Goal: Information Seeking & Learning: Learn about a topic

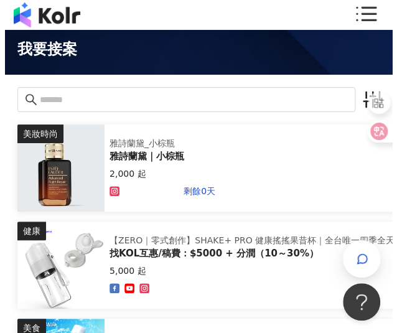
scroll to position [17, 0]
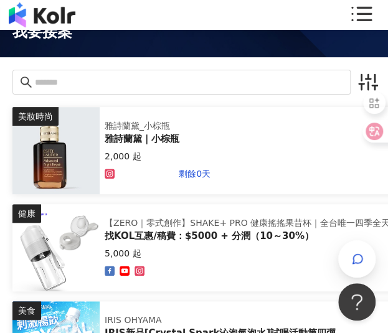
click at [240, 147] on div "美妝時尚 雅詩蘭黛_小棕瓶 雅詩蘭黛｜小棕瓶 2,000 起 剩餘0天" at bounding box center [282, 150] width 540 height 87
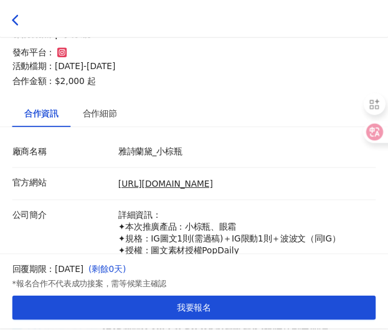
scroll to position [303, 0]
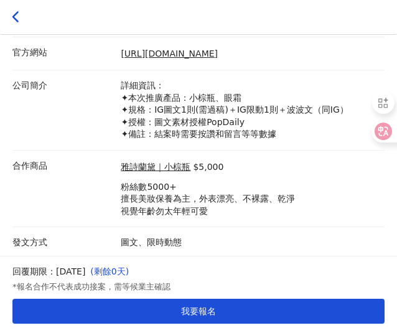
click at [19, 15] on icon at bounding box center [16, 17] width 12 height 12
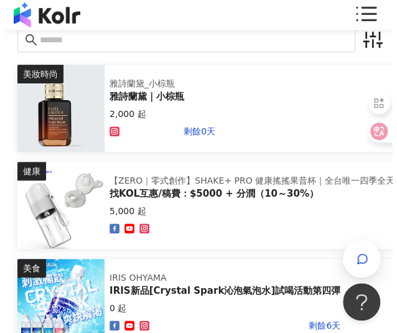
scroll to position [62, 0]
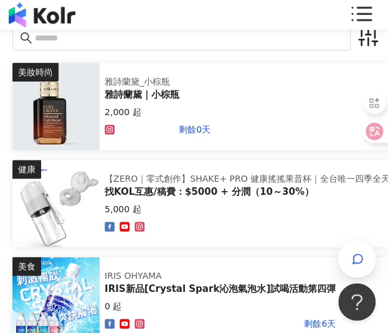
click at [148, 182] on div "【ZERO｜零式創作】SHAKE+ PRO 健康搖搖果昔杯｜全台唯一四季全天候隨行杯果汁機，讓您使用快樂每一天！" at bounding box center [326, 179] width 442 height 12
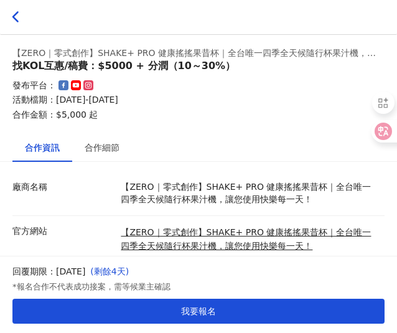
scroll to position [128, 0]
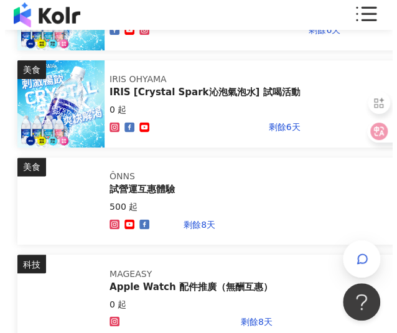
scroll to position [356, 0]
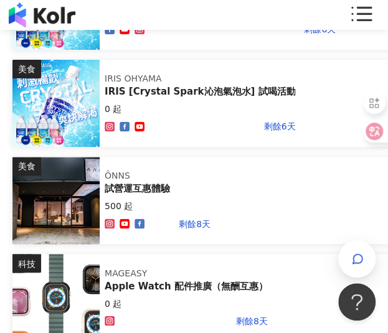
click at [147, 159] on div "美食 ÔNNS 試營運互惠體驗 500 起 剩餘8天" at bounding box center [282, 200] width 540 height 87
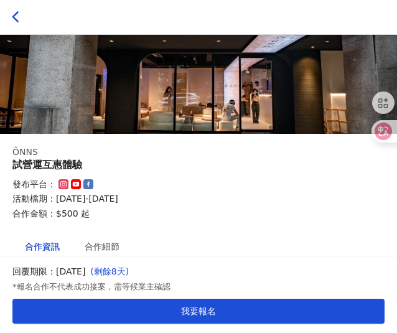
scroll to position [49, 0]
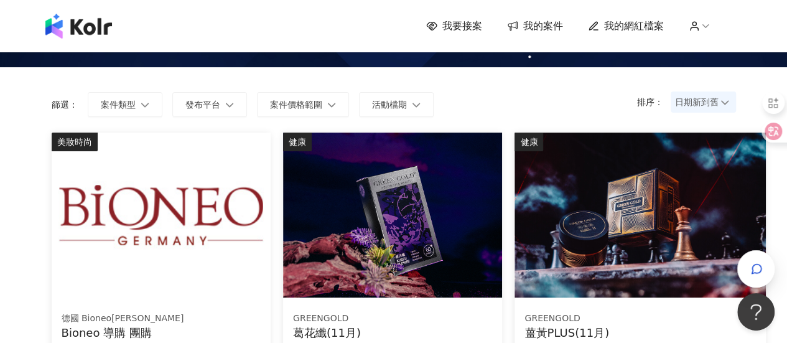
scroll to position [56, 0]
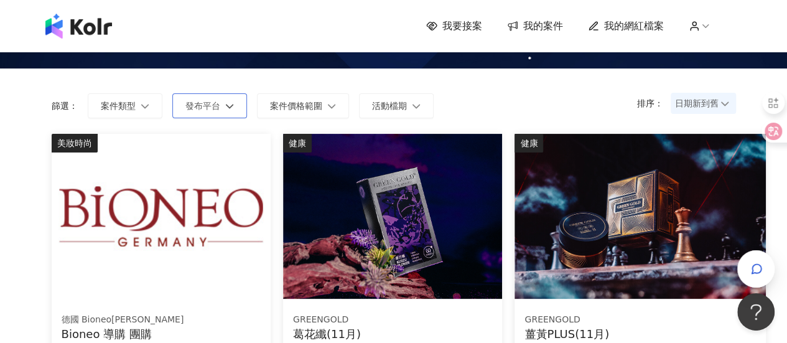
click at [195, 114] on button "發布平台" at bounding box center [209, 105] width 75 height 25
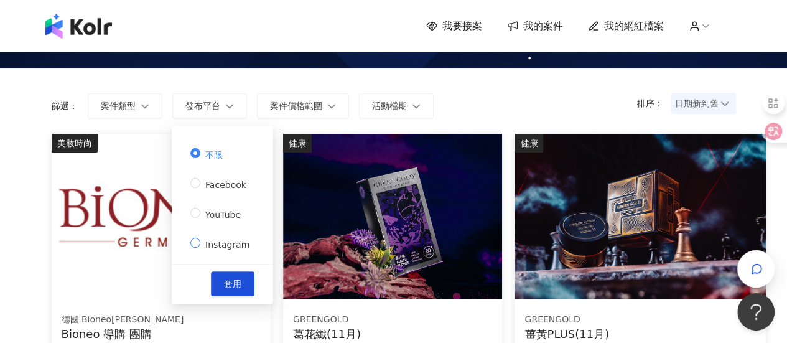
click at [221, 246] on span "Instagram" at bounding box center [227, 245] width 54 height 10
click at [224, 284] on span "套用" at bounding box center [232, 284] width 17 height 10
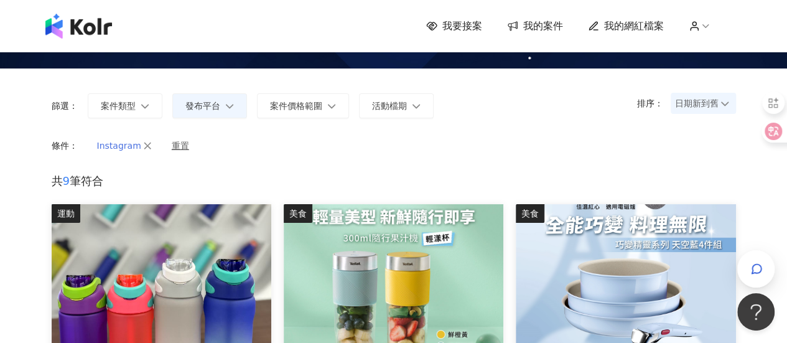
click at [146, 140] on button "Instagram" at bounding box center [124, 146] width 81 height 24
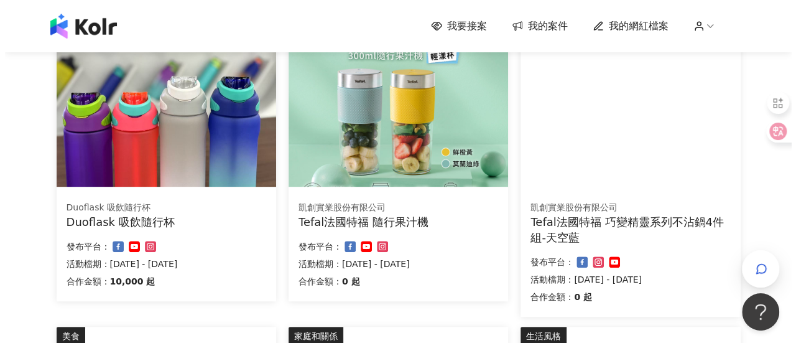
scroll to position [169, 0]
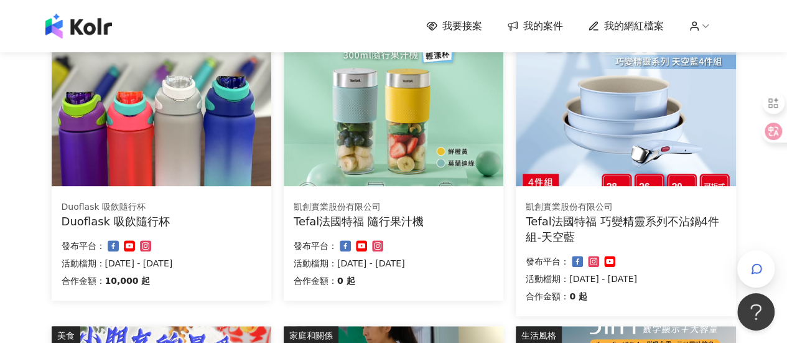
click at [199, 242] on div "發布平台：" at bounding box center [162, 245] width 200 height 15
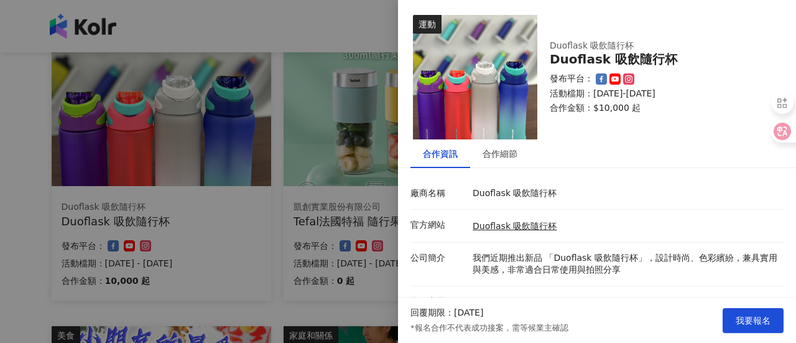
scroll to position [82, 0]
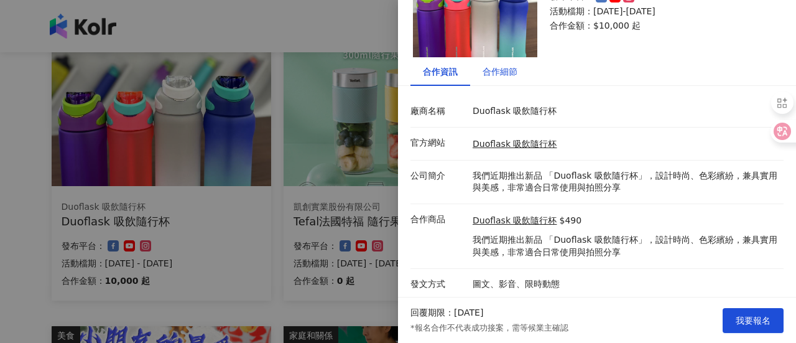
click at [511, 75] on div "合作細節" at bounding box center [500, 72] width 35 height 14
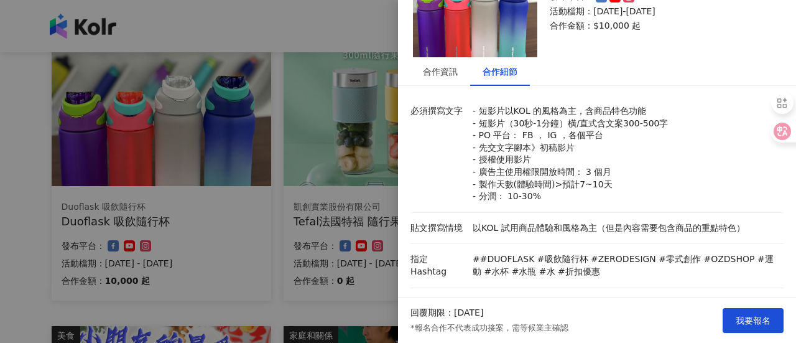
click at [292, 162] on div at bounding box center [398, 171] width 796 height 343
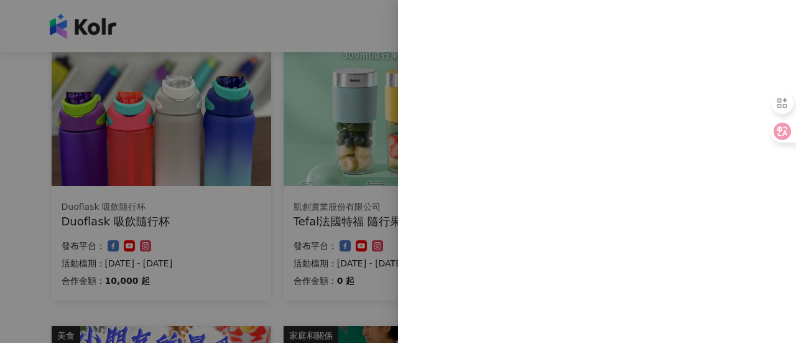
scroll to position [0, 0]
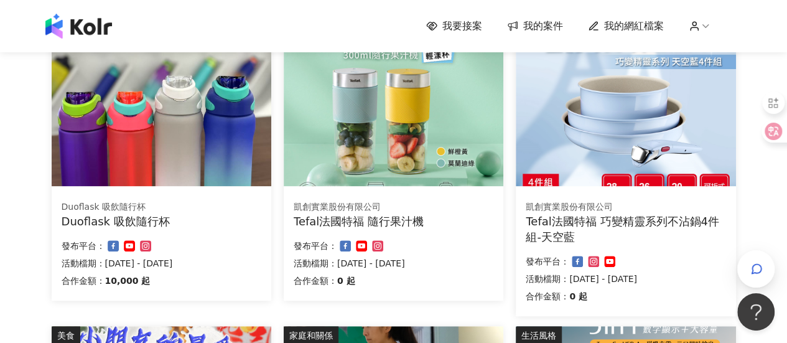
click at [543, 114] on img at bounding box center [626, 103] width 220 height 165
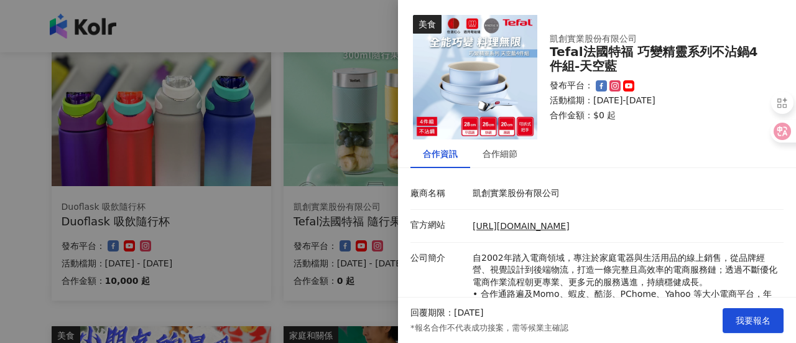
scroll to position [143, 0]
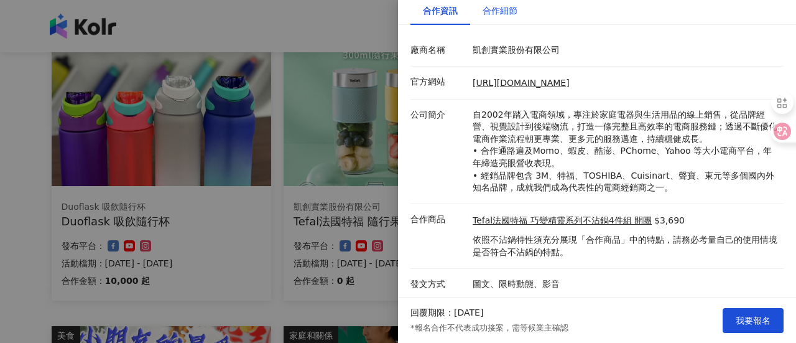
click at [501, 9] on div "合作細節" at bounding box center [500, 11] width 35 height 14
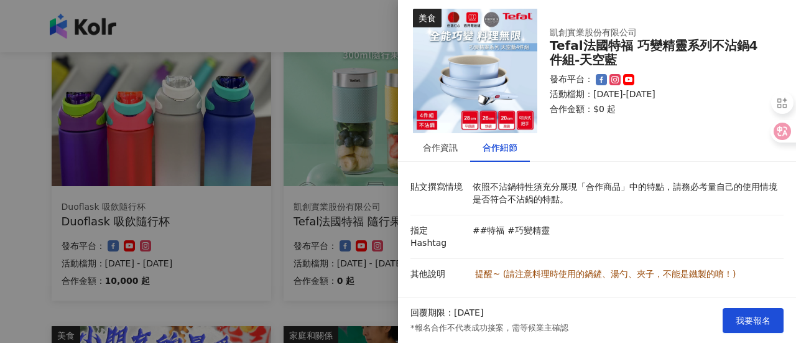
click at [354, 186] on div at bounding box center [398, 171] width 796 height 343
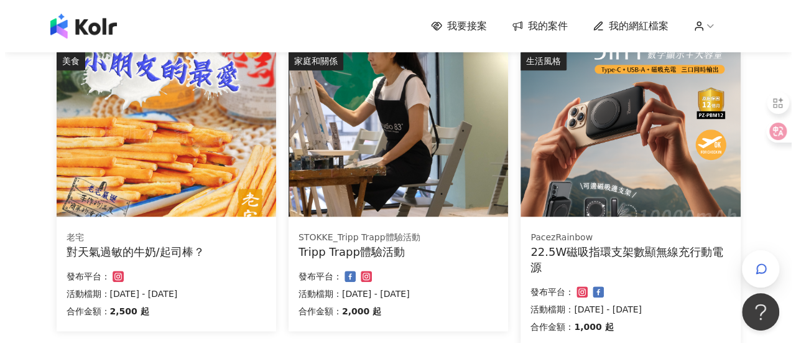
scroll to position [445, 0]
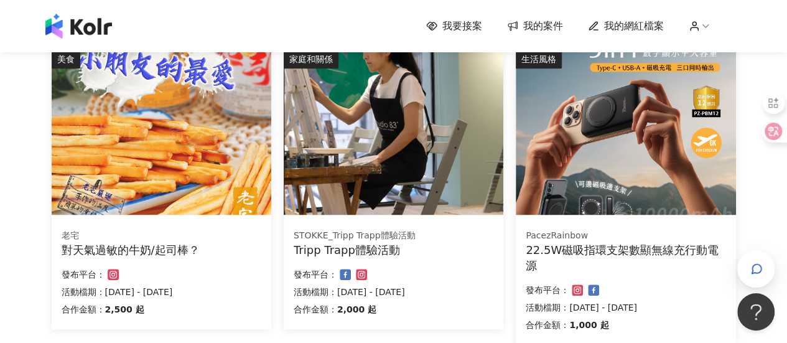
click at [165, 144] on img at bounding box center [162, 132] width 220 height 165
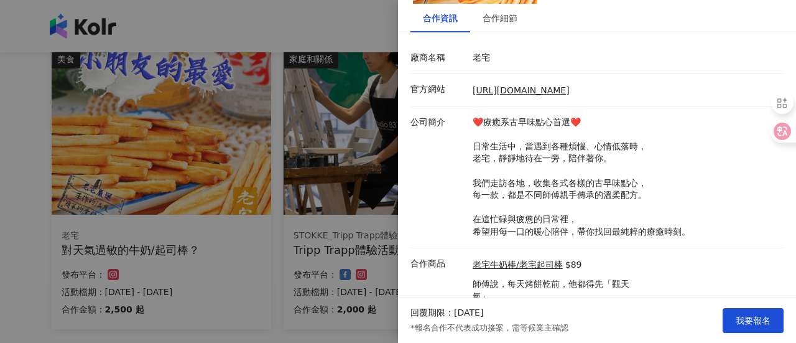
scroll to position [111, 0]
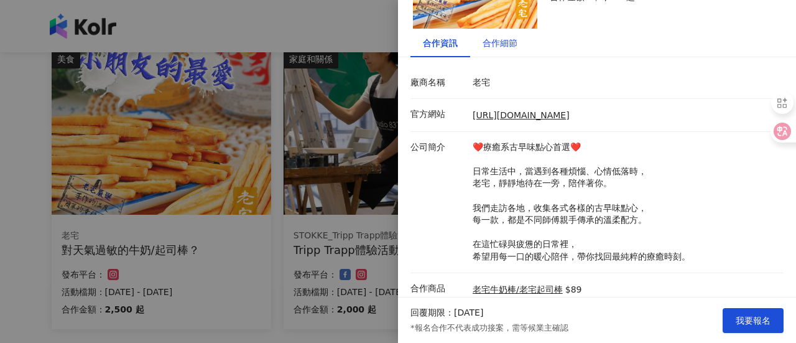
click at [488, 44] on div "合作細節" at bounding box center [500, 43] width 35 height 14
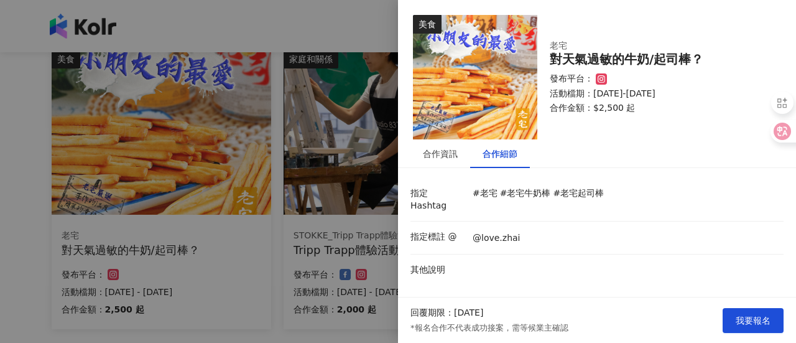
scroll to position [0, 0]
click at [457, 147] on div "合作資訊" at bounding box center [440, 154] width 35 height 14
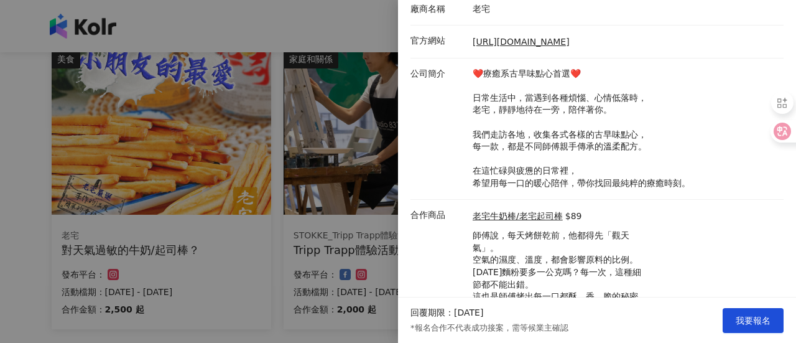
scroll to position [229, 0]
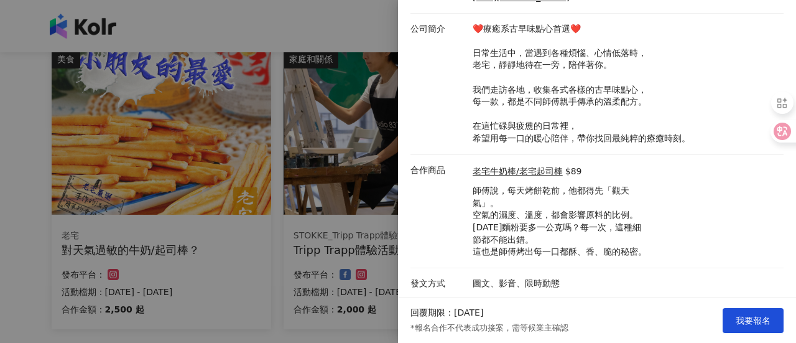
click at [324, 190] on div at bounding box center [398, 171] width 796 height 343
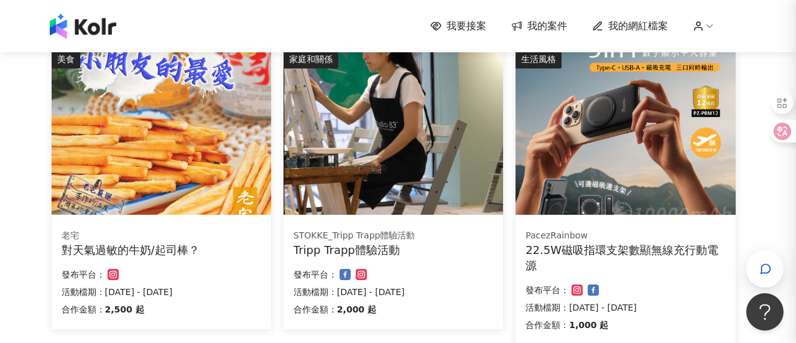
scroll to position [0, 0]
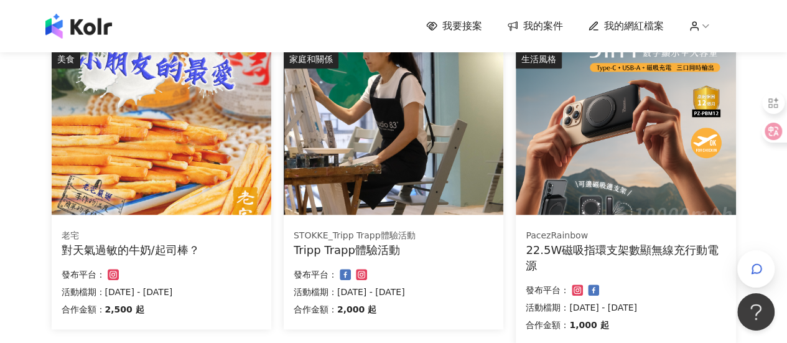
click at [368, 186] on img at bounding box center [394, 132] width 220 height 165
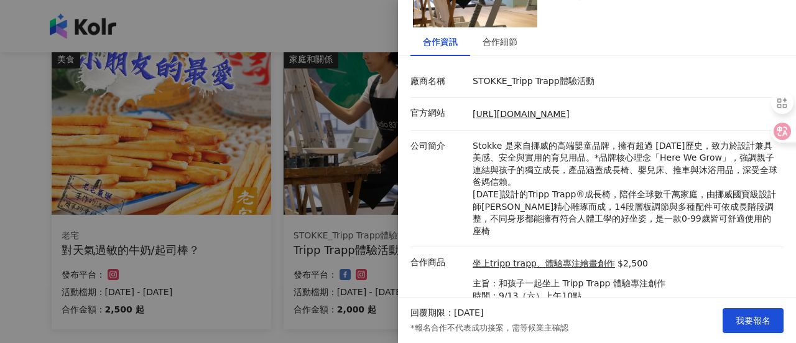
scroll to position [146, 0]
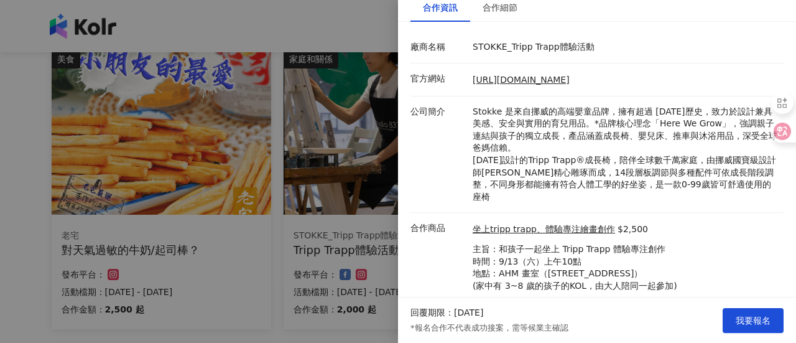
click at [304, 176] on div at bounding box center [398, 171] width 796 height 343
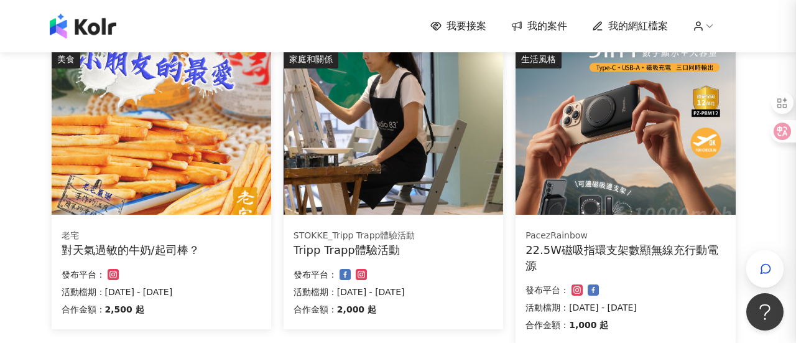
scroll to position [0, 0]
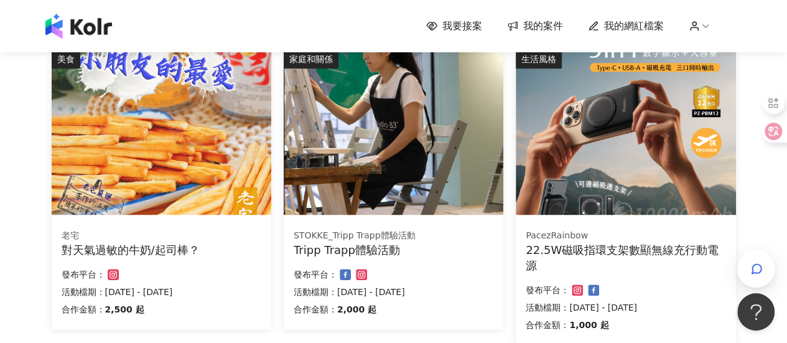
click at [533, 114] on img at bounding box center [626, 132] width 220 height 165
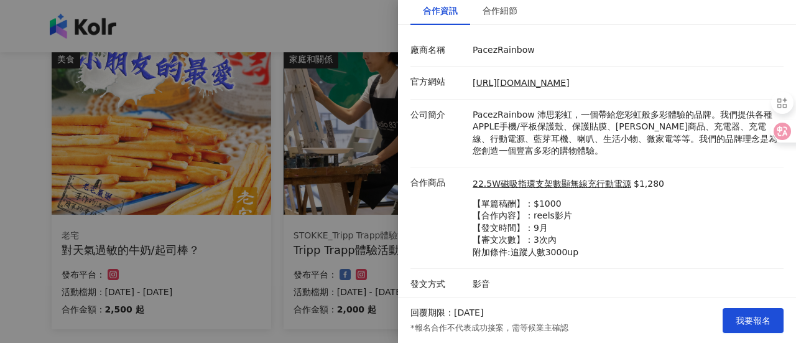
scroll to position [86, 0]
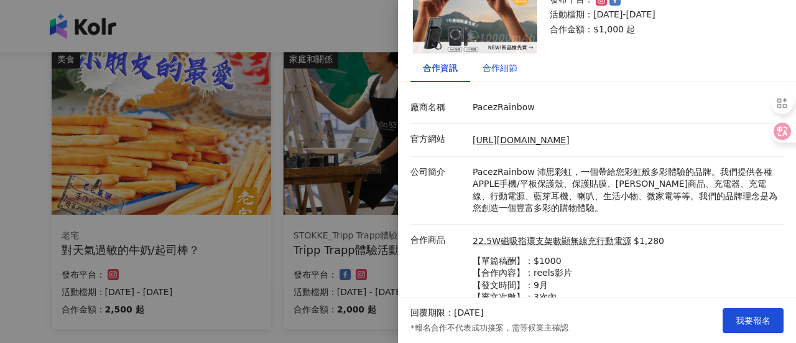
click at [514, 62] on div "合作細節" at bounding box center [500, 68] width 35 height 14
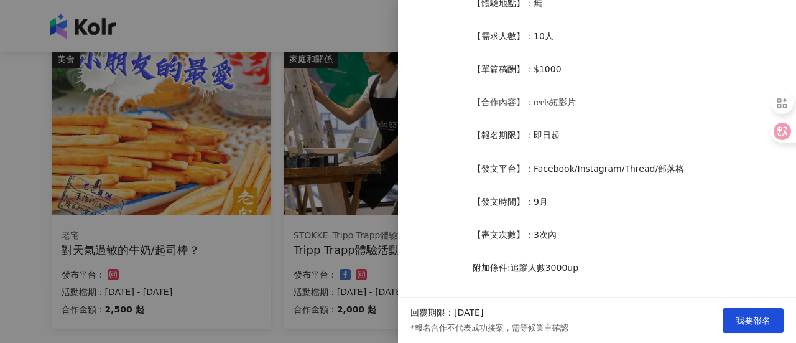
scroll to position [454, 0]
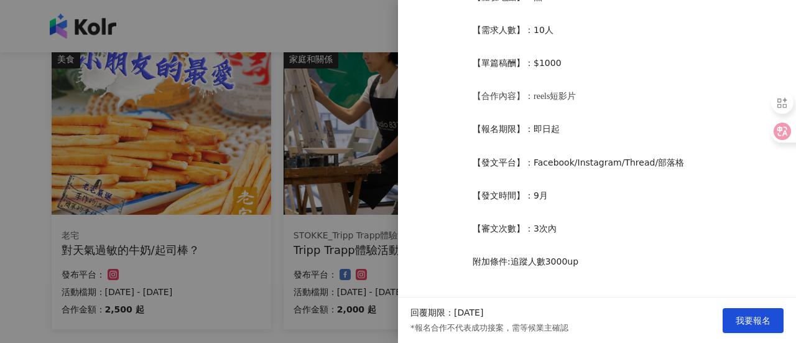
click at [389, 206] on div at bounding box center [398, 171] width 796 height 343
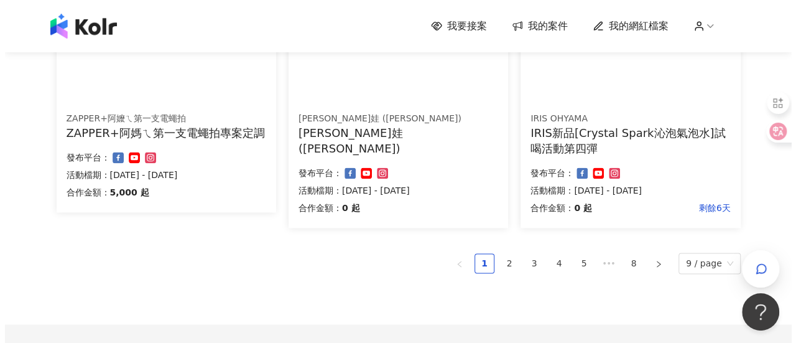
scroll to position [869, 0]
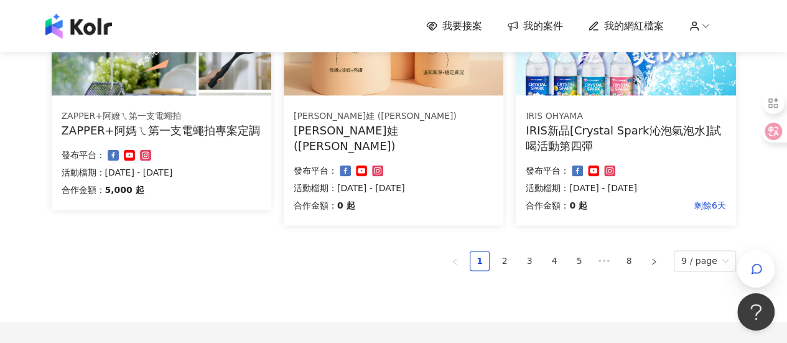
click at [622, 171] on div "發布平台：" at bounding box center [626, 170] width 200 height 15
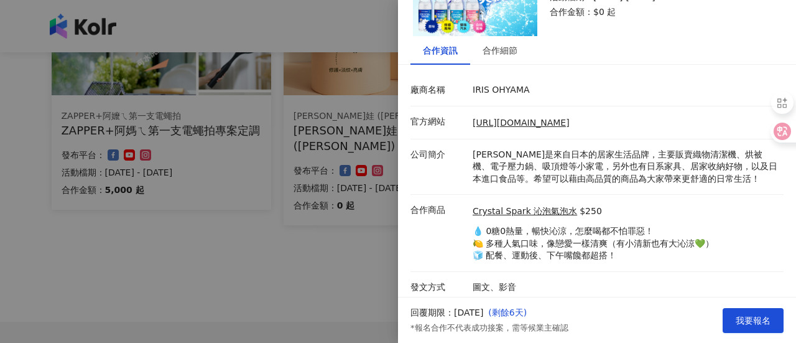
scroll to position [107, 0]
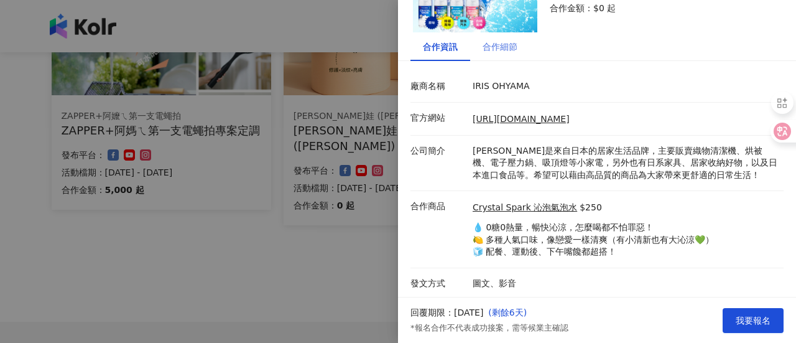
click at [484, 59] on div "合作細節" at bounding box center [500, 46] width 60 height 29
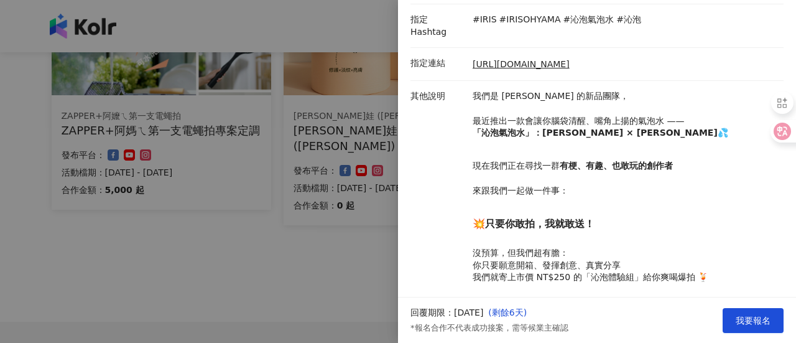
scroll to position [445, 0]
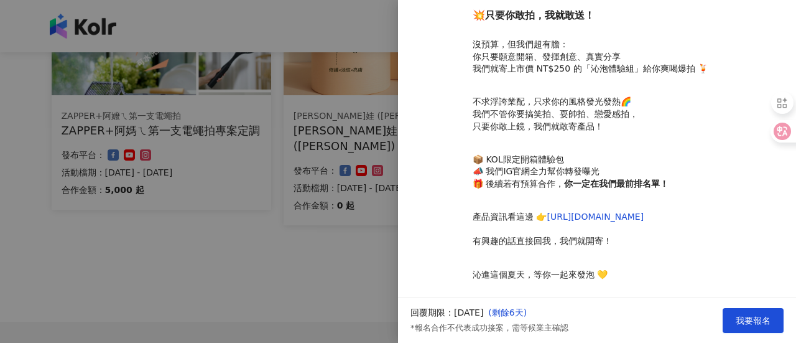
click at [377, 248] on div at bounding box center [398, 171] width 796 height 343
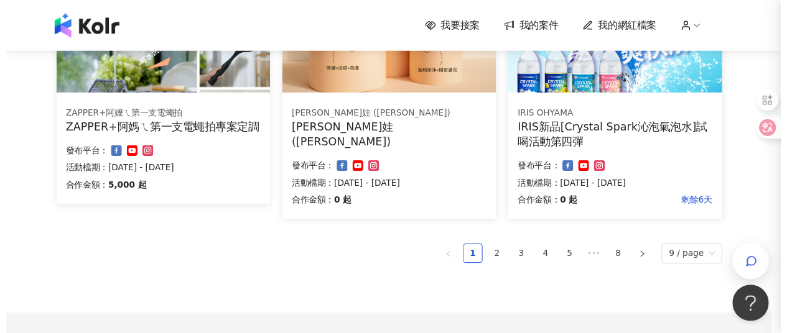
scroll to position [0, 0]
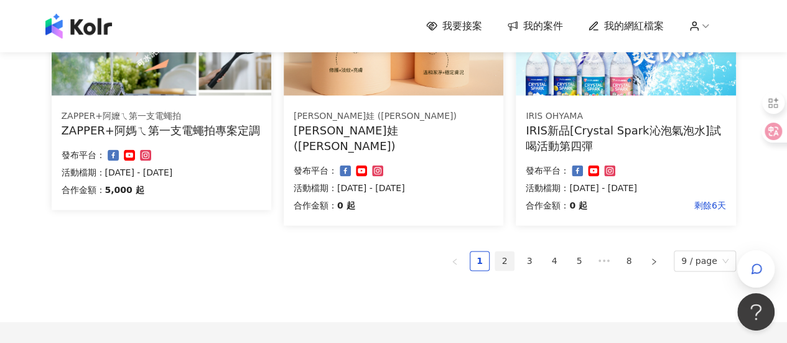
click at [513, 259] on link "2" at bounding box center [504, 260] width 19 height 19
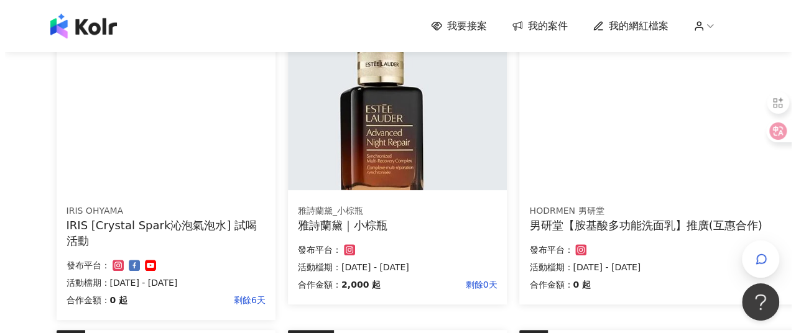
scroll to position [165, 0]
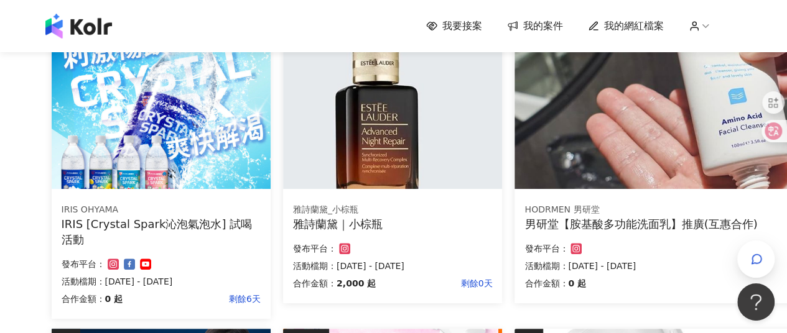
click at [252, 240] on div "IRIS [Crystal Spark沁泡氣泡水] 試喝活動" at bounding box center [161, 232] width 199 height 31
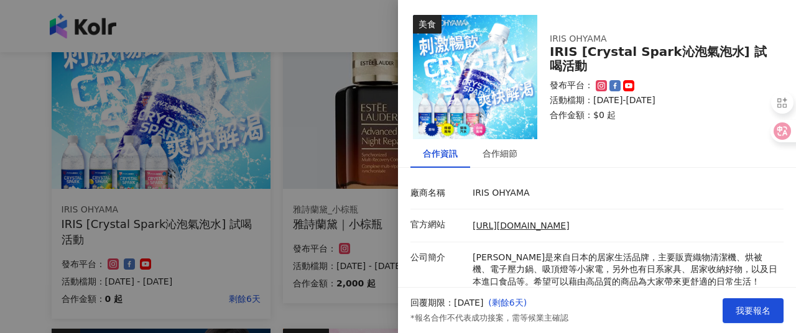
scroll to position [116, 0]
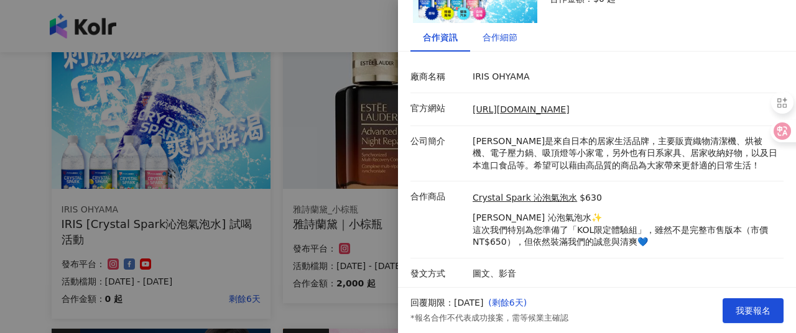
click at [487, 42] on div "合作細節" at bounding box center [500, 37] width 35 height 14
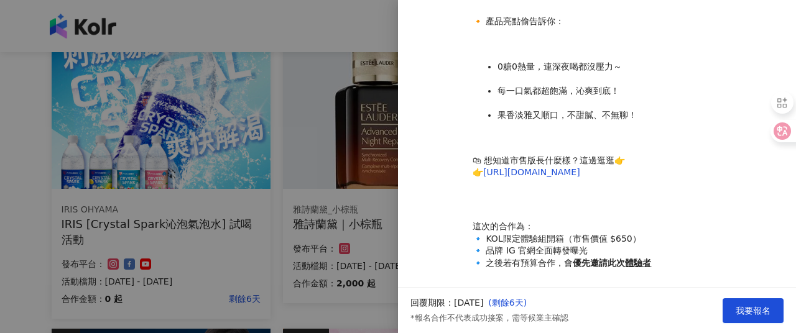
scroll to position [594, 0]
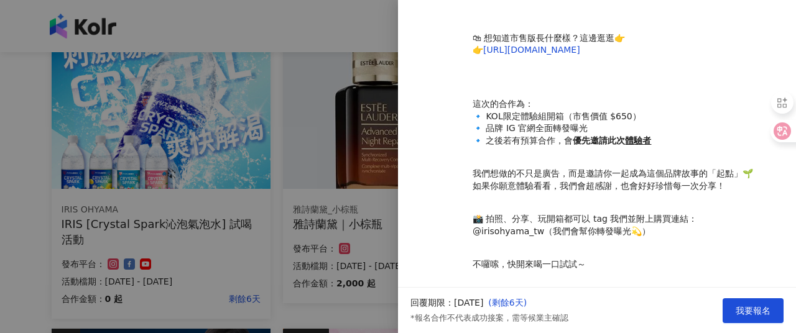
click at [365, 165] on div at bounding box center [398, 166] width 796 height 333
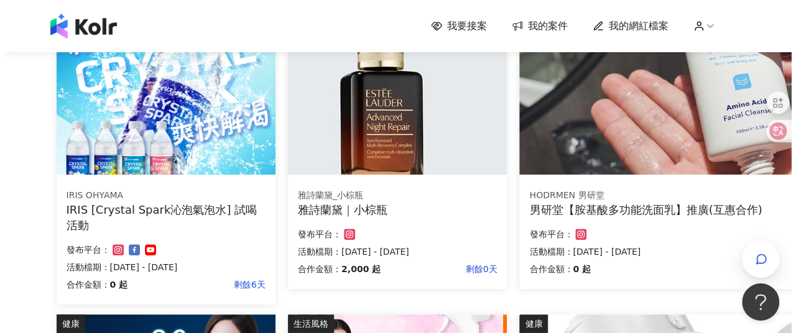
scroll to position [182, 0]
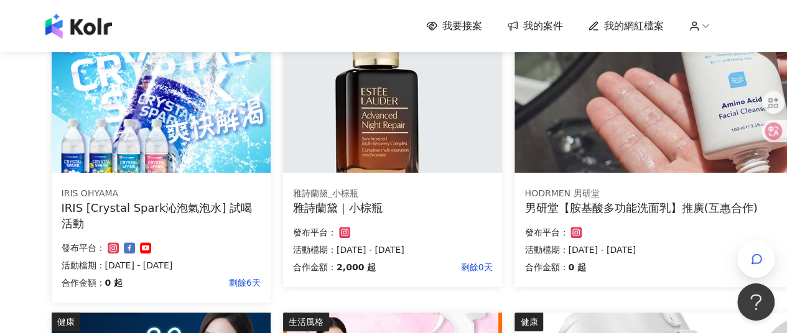
click at [561, 173] on div "美妝時尚 HODRMEN 男研堂 男研堂【胺基酸多功能洗面乳】推廣(互惠合作) 合作金額： 0 起 發布平台： 活動檔期：2025/9/8 - 2025/10…" at bounding box center [746, 147] width 462 height 279
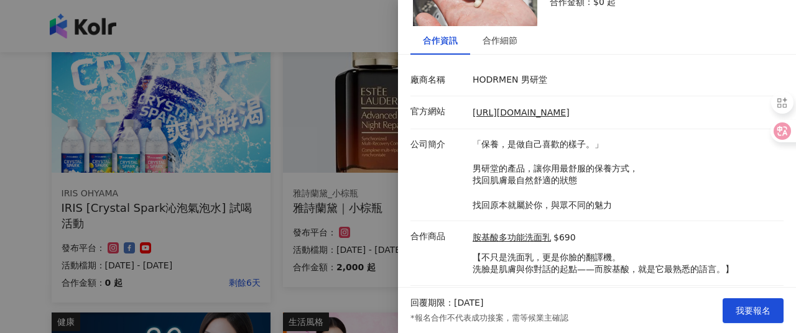
scroll to position [141, 0]
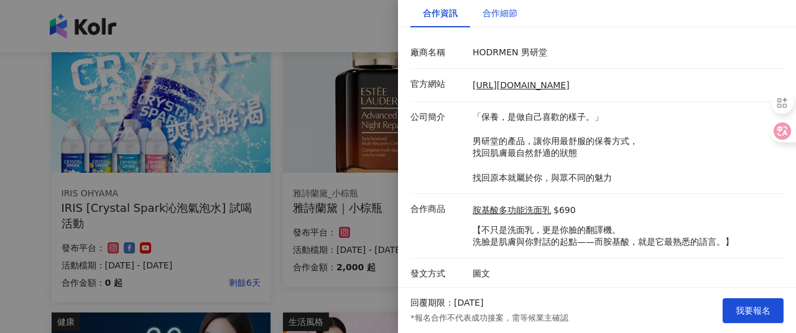
click at [502, 19] on div "合作細節" at bounding box center [500, 13] width 35 height 14
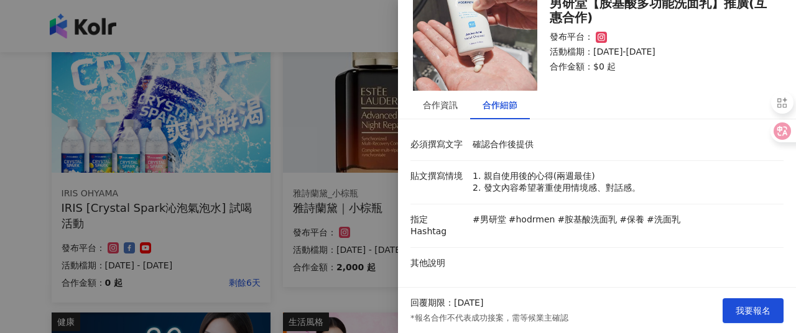
scroll to position [35, 0]
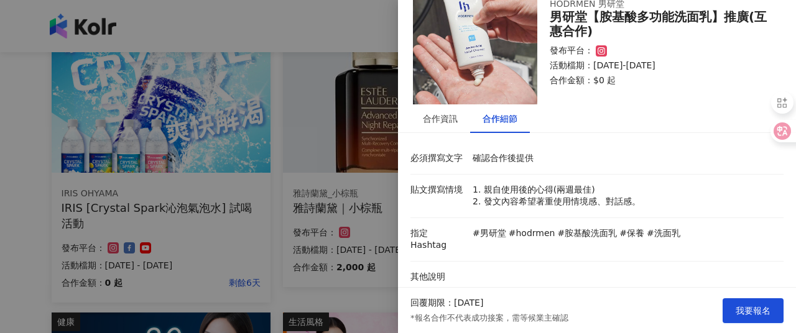
click at [360, 176] on div at bounding box center [398, 166] width 796 height 333
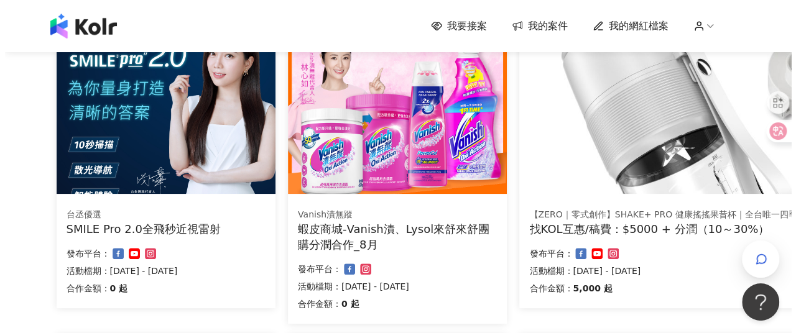
scroll to position [466, 0]
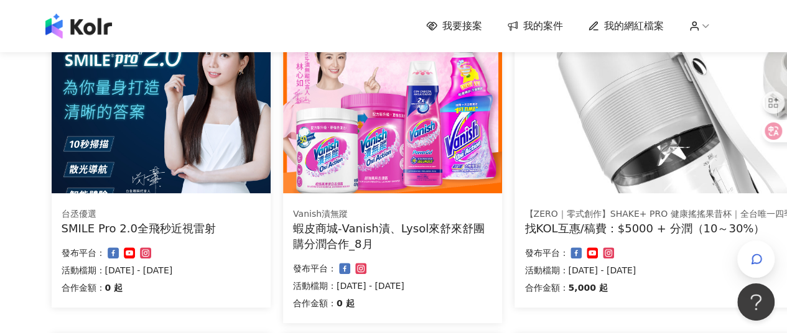
click at [205, 164] on img at bounding box center [161, 111] width 219 height 165
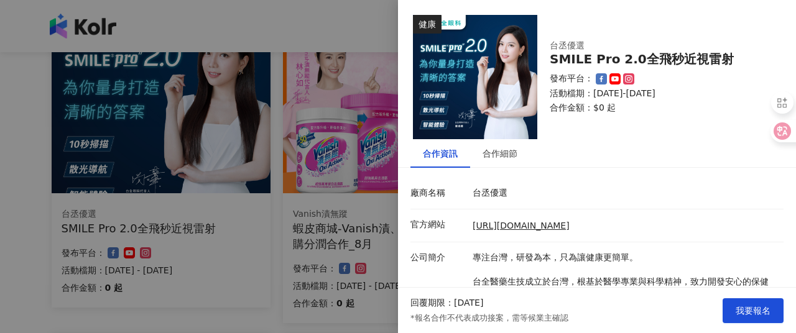
scroll to position [104, 0]
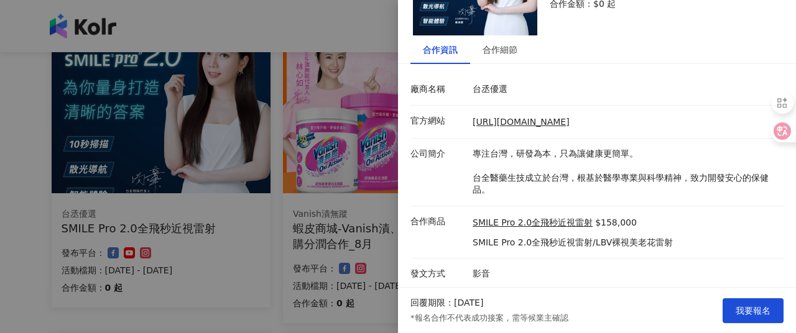
click at [389, 174] on div at bounding box center [398, 166] width 796 height 333
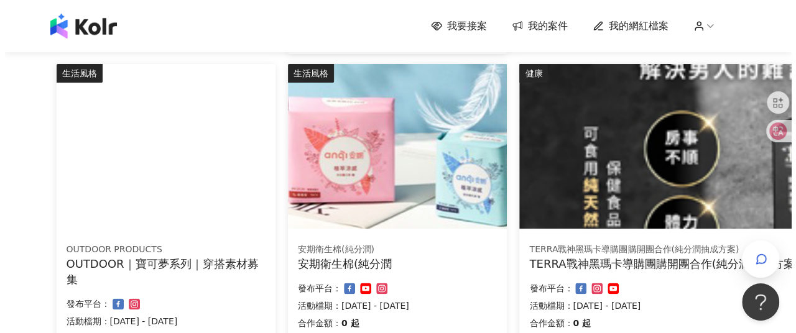
scroll to position [745, 0]
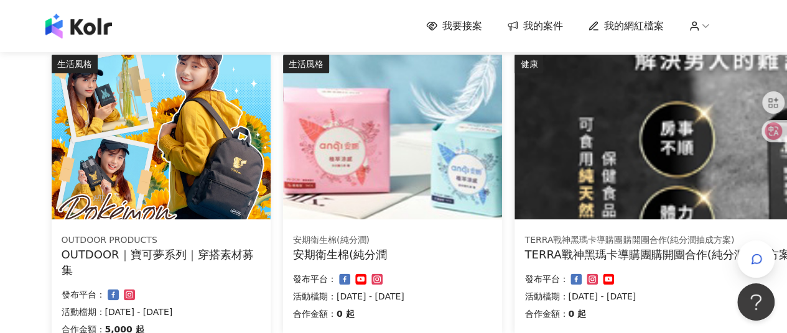
click at [217, 163] on img at bounding box center [161, 137] width 219 height 165
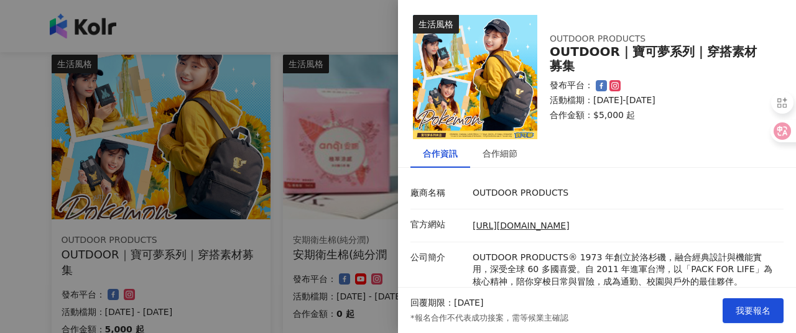
scroll to position [116, 0]
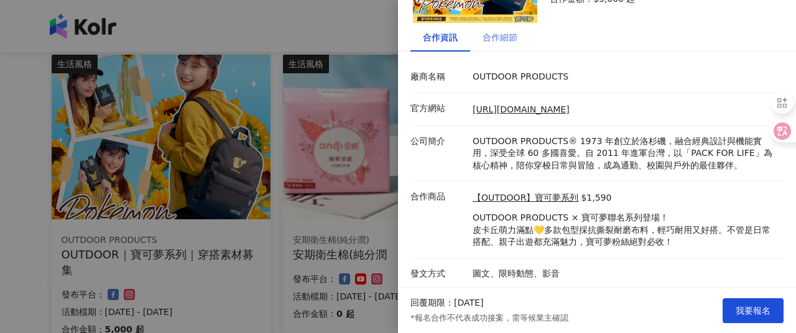
click at [506, 47] on div "合作細節" at bounding box center [500, 37] width 60 height 29
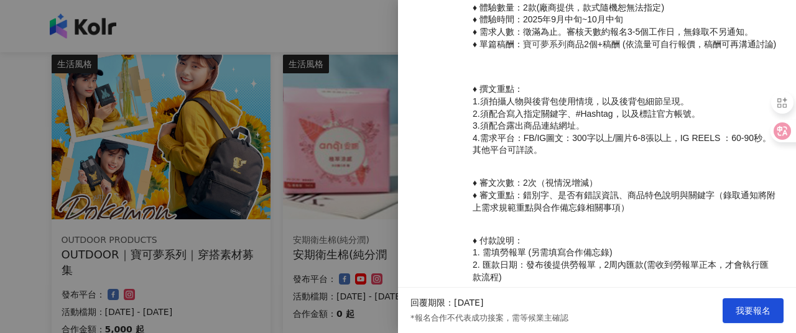
scroll to position [407, 0]
click at [543, 207] on p "♦ 審文次數：2次（視情況增減） ♦ 審文重點：錯別字、是否有錯誤資訊、商品特色說明與關鍵字（錄取通知將附上需求規範重點與合作備忘錄相關事項）" at bounding box center [625, 195] width 305 height 37
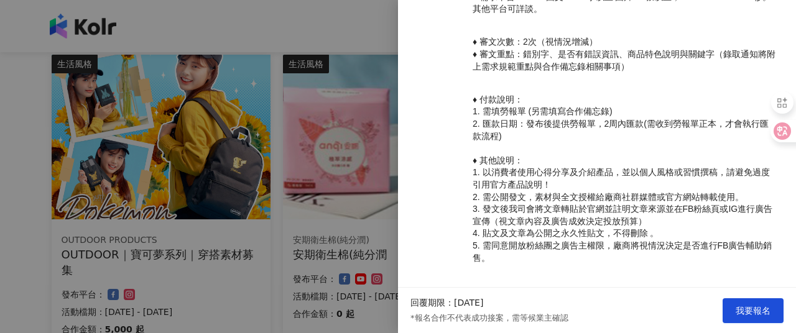
scroll to position [578, 0]
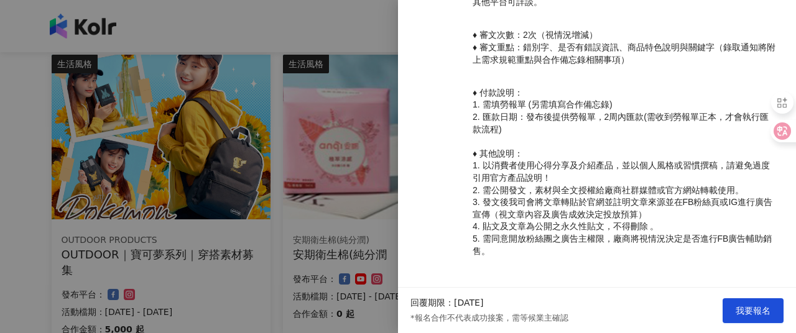
click at [340, 231] on div at bounding box center [398, 166] width 796 height 333
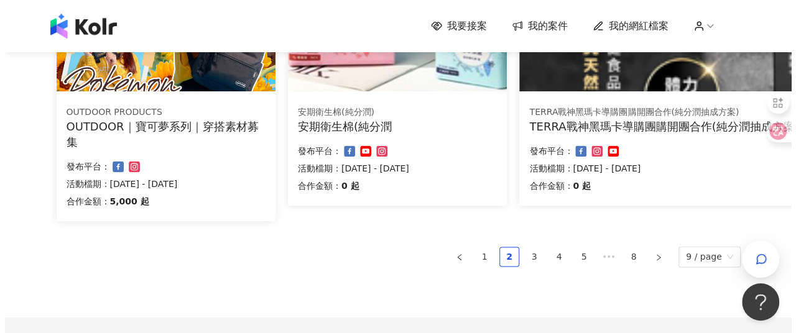
scroll to position [705, 0]
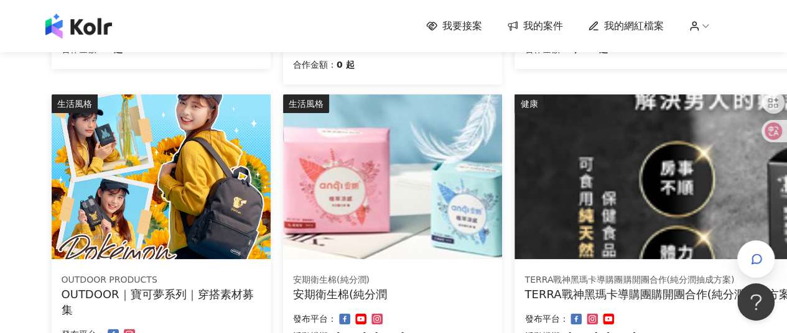
click at [340, 231] on img at bounding box center [392, 177] width 219 height 165
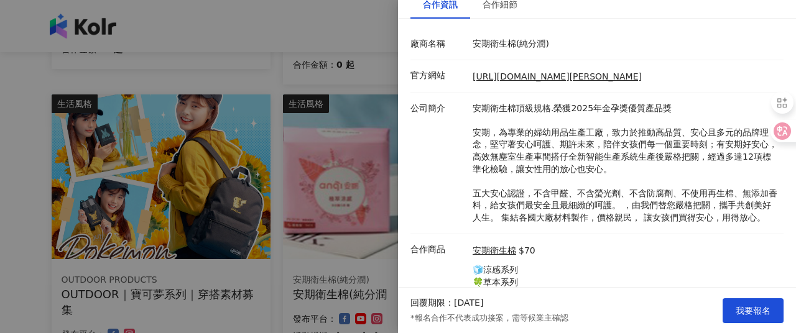
scroll to position [214, 0]
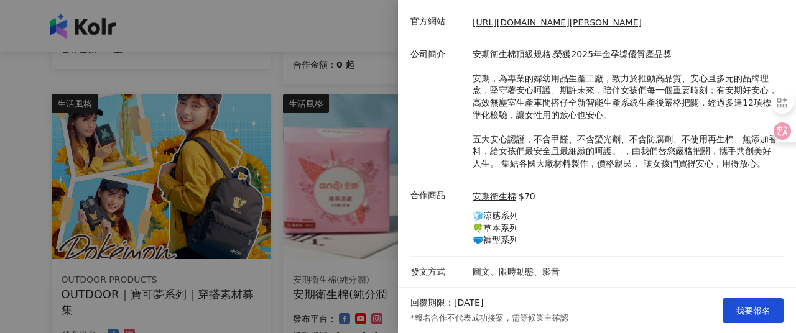
click at [300, 218] on div at bounding box center [398, 166] width 796 height 333
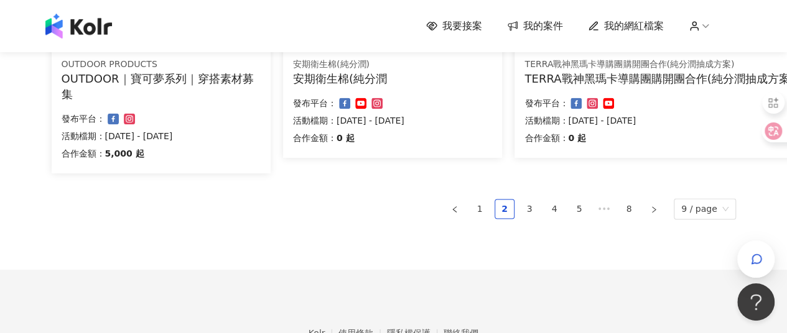
scroll to position [921, 0]
click at [531, 210] on link "3" at bounding box center [529, 208] width 19 height 19
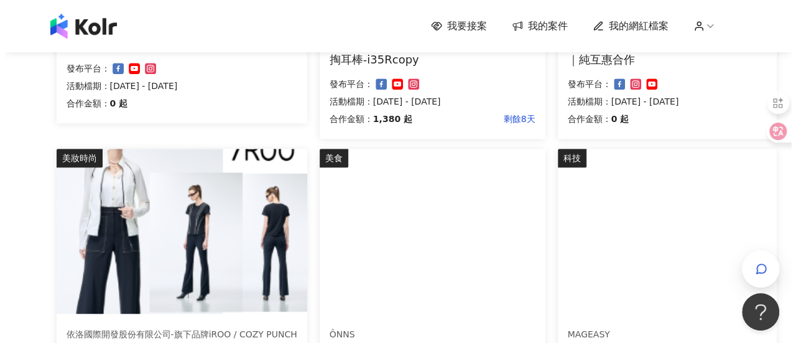
scroll to position [377, 0]
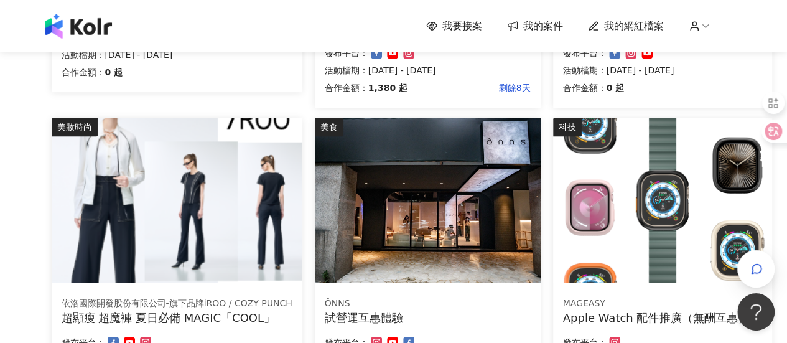
click at [175, 228] on img at bounding box center [177, 200] width 251 height 165
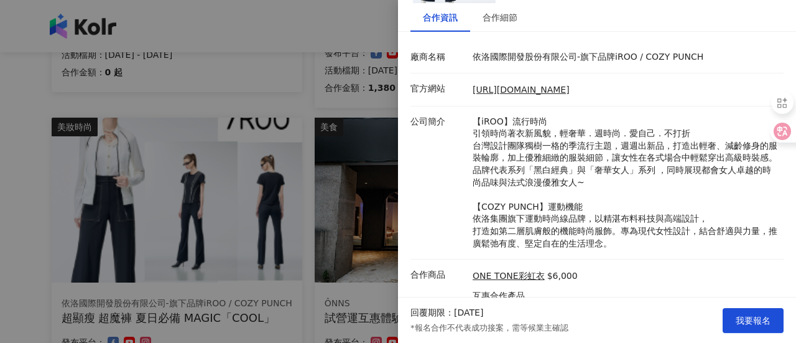
scroll to position [0, 0]
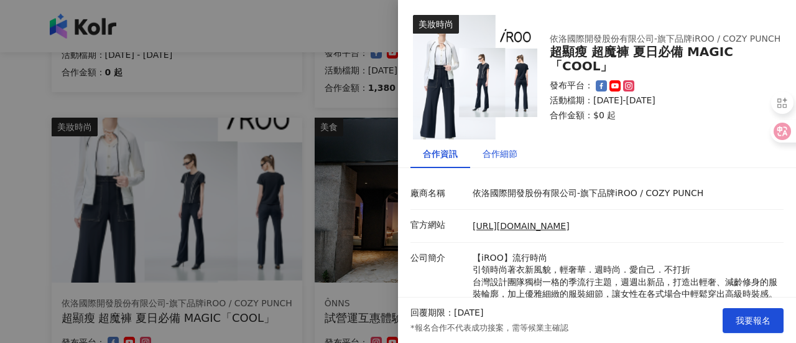
click at [505, 159] on div "合作細節" at bounding box center [500, 154] width 35 height 14
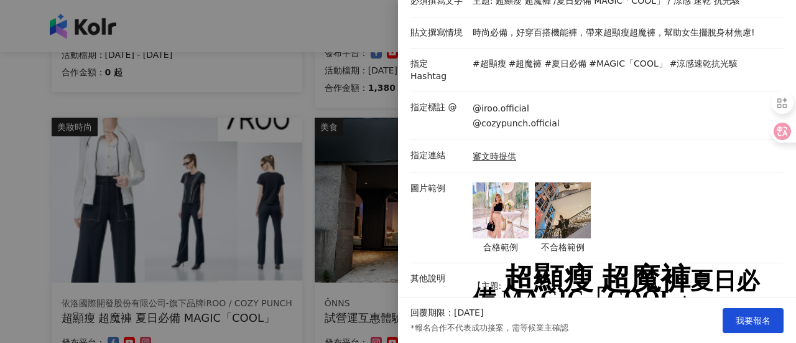
scroll to position [193, 0]
click at [321, 147] on div at bounding box center [398, 171] width 796 height 343
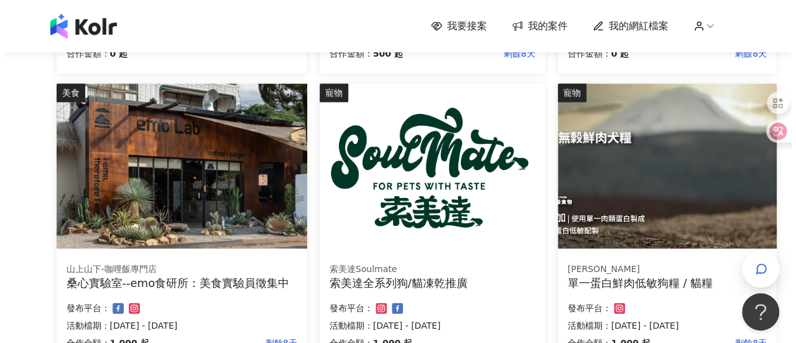
scroll to position [610, 0]
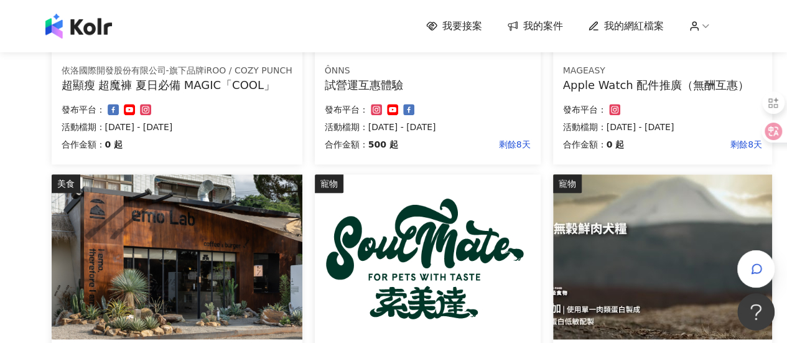
click at [384, 137] on p "500 起" at bounding box center [383, 144] width 30 height 15
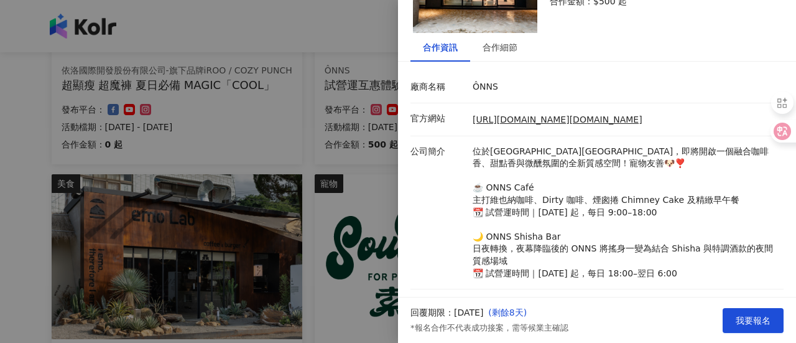
scroll to position [105, 0]
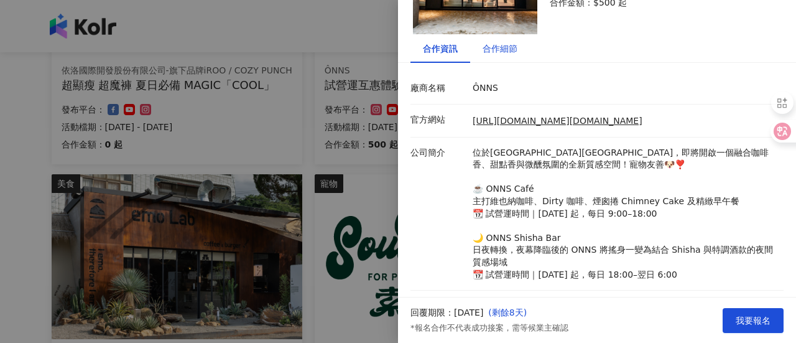
click at [506, 50] on div "合作細節" at bounding box center [500, 49] width 35 height 14
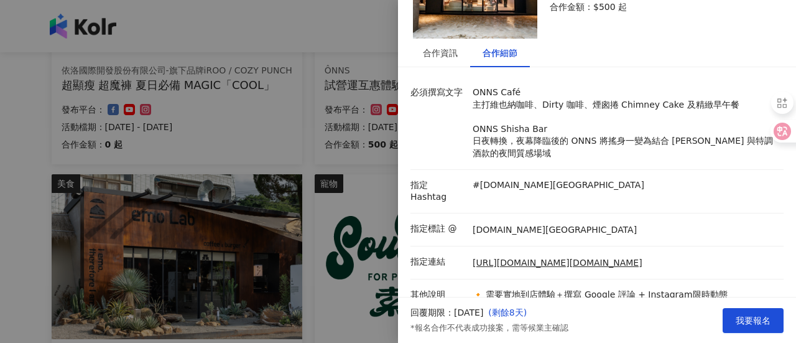
scroll to position [100, 0]
click at [323, 147] on div at bounding box center [398, 171] width 796 height 343
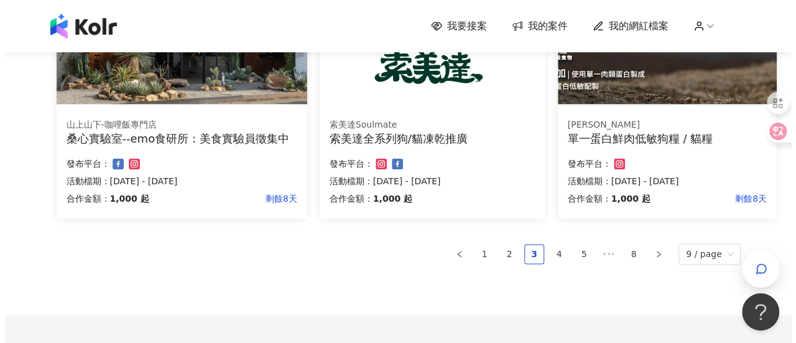
scroll to position [845, 0]
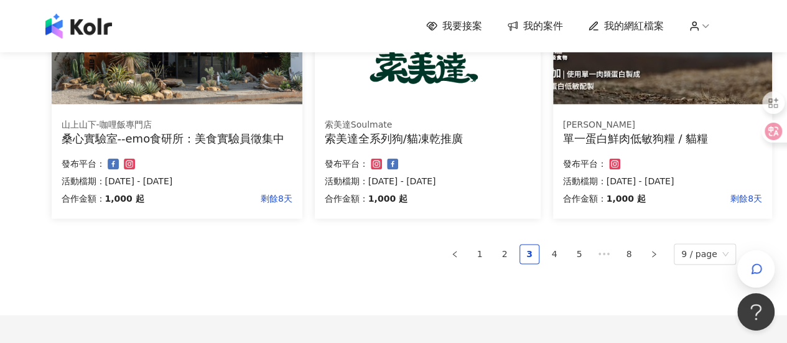
click at [201, 75] on img at bounding box center [177, 21] width 251 height 165
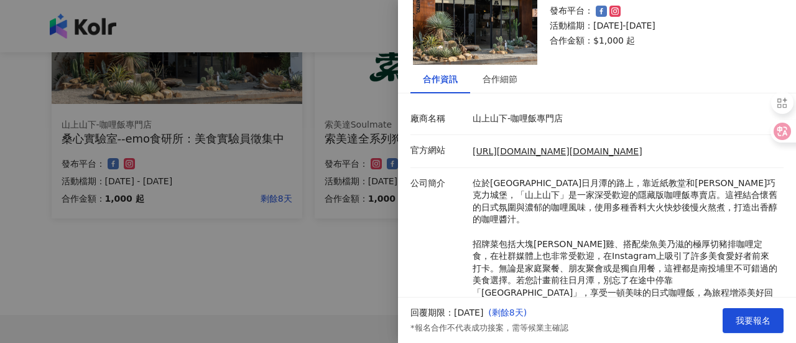
scroll to position [74, 0]
click at [320, 174] on div at bounding box center [398, 171] width 796 height 343
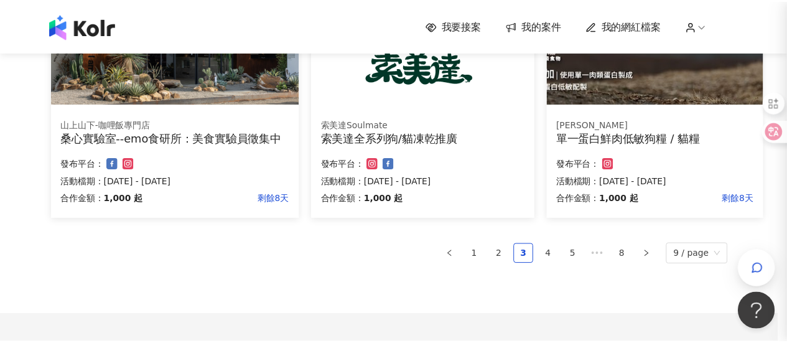
scroll to position [0, 0]
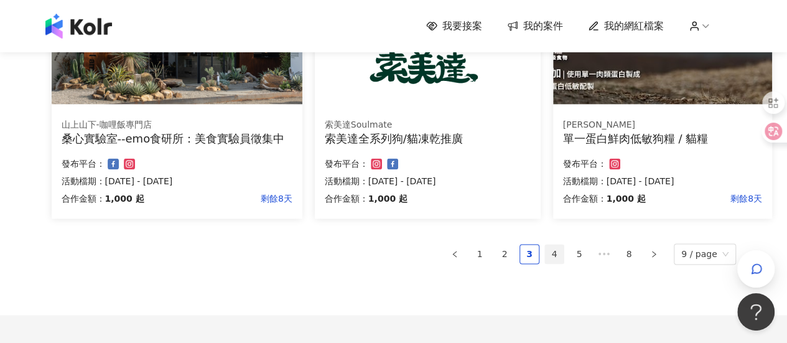
click at [562, 254] on link "4" at bounding box center [554, 253] width 19 height 19
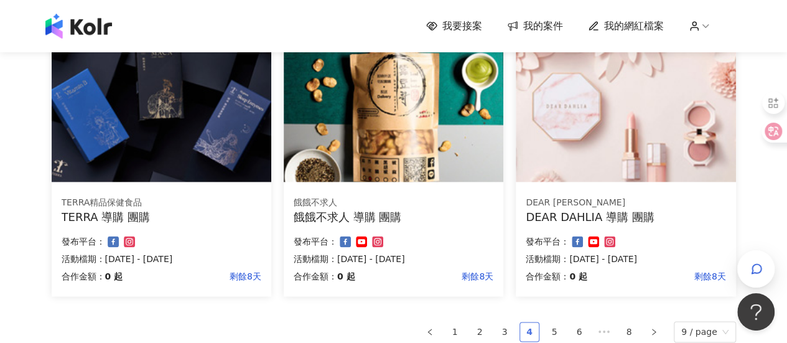
scroll to position [783, 0]
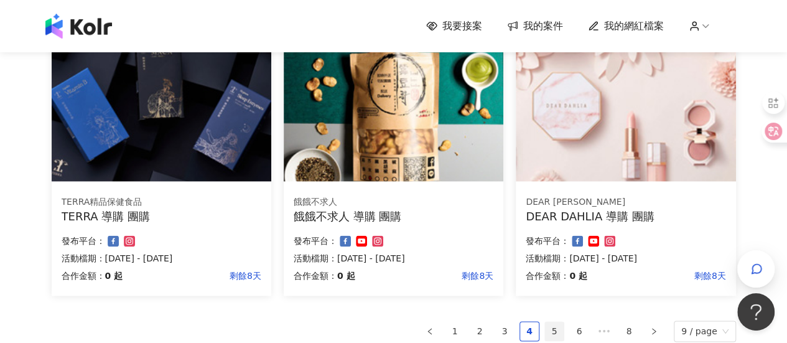
click at [560, 331] on link "5" at bounding box center [554, 331] width 19 height 19
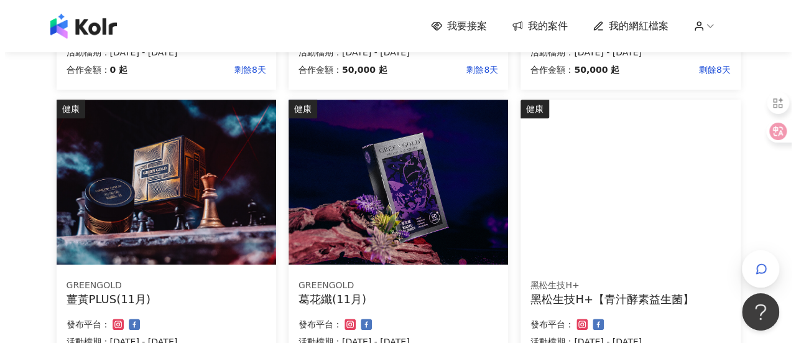
scroll to position [513, 0]
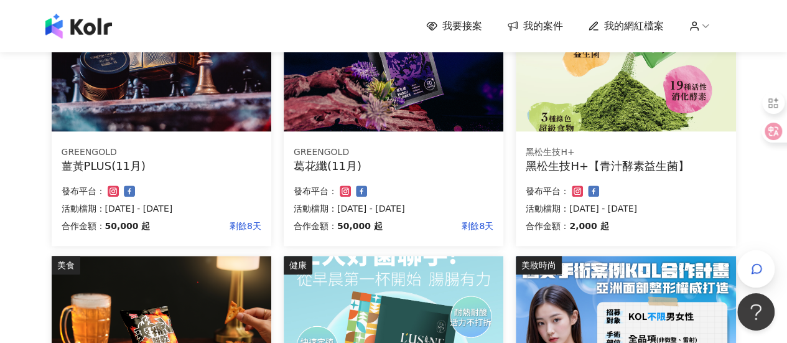
click at [605, 268] on img at bounding box center [626, 338] width 220 height 165
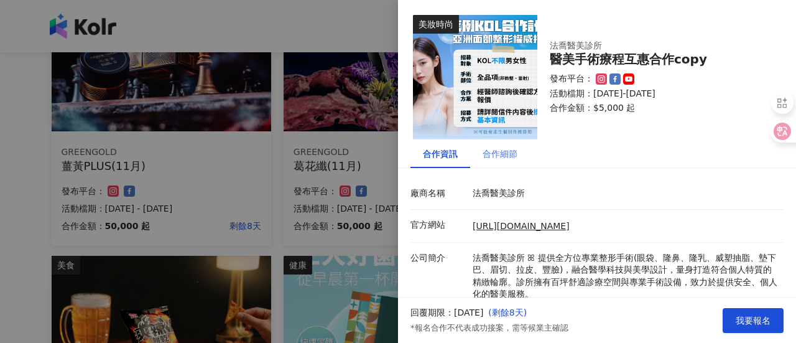
click at [521, 147] on div "合作細節" at bounding box center [500, 153] width 60 height 29
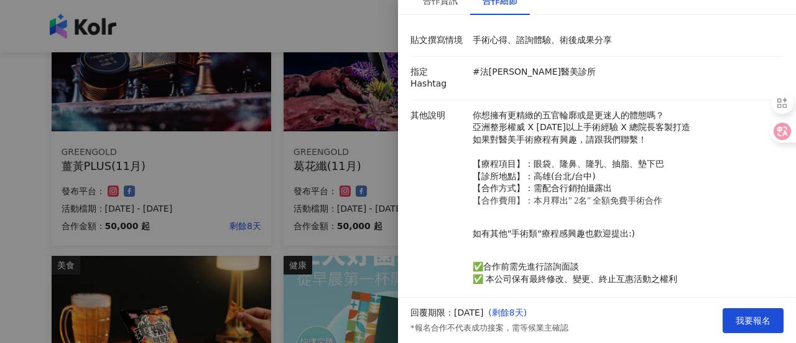
scroll to position [203, 0]
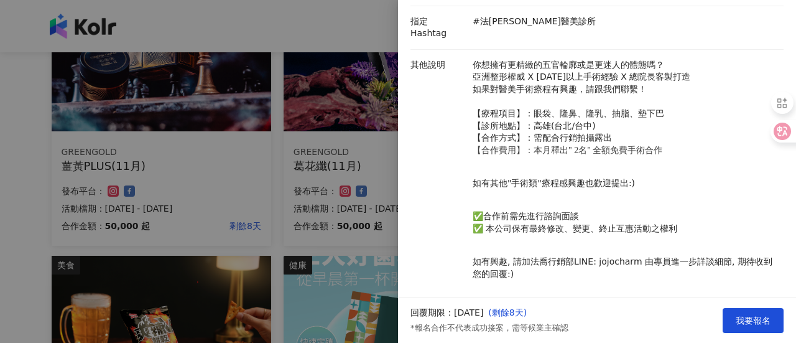
click at [320, 206] on div at bounding box center [398, 171] width 796 height 343
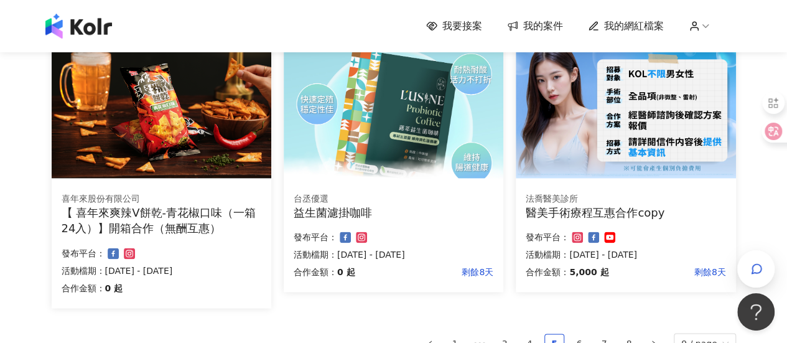
scroll to position [770, 0]
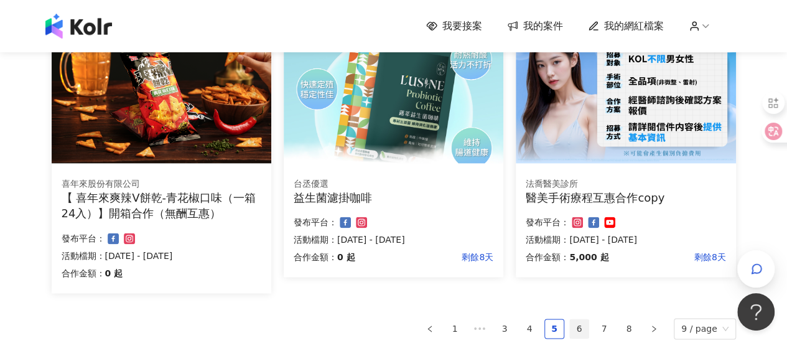
click at [579, 327] on link "6" at bounding box center [579, 328] width 19 height 19
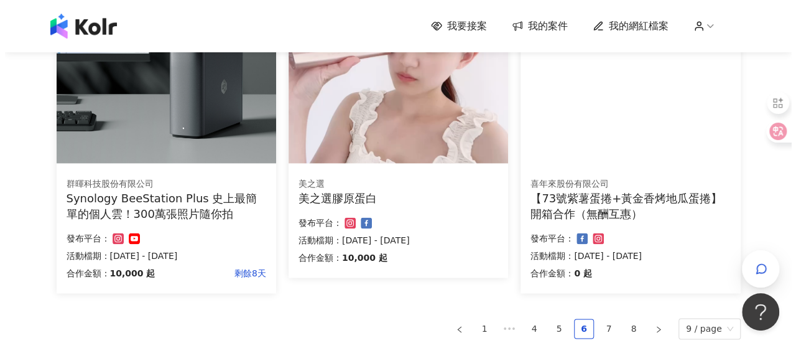
scroll to position [777, 0]
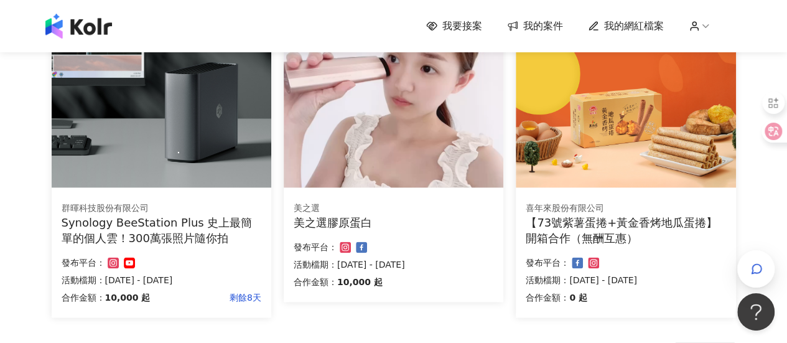
click at [215, 238] on div "Synology BeeStation Plus 史上最簡單的個人雲！300萬張照片隨你拍" at bounding box center [162, 230] width 200 height 31
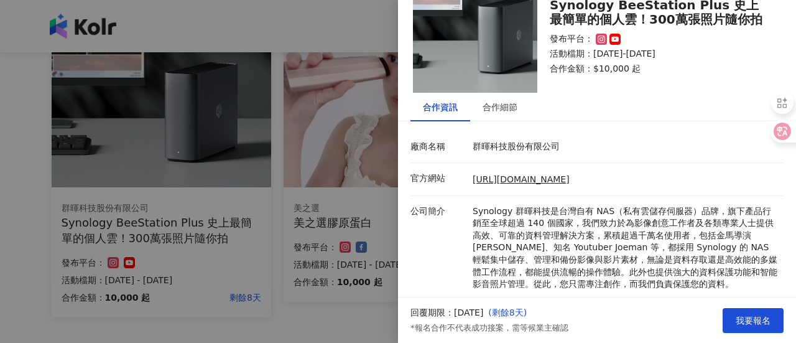
scroll to position [46, 0]
click at [510, 109] on div "合作細節" at bounding box center [500, 108] width 35 height 14
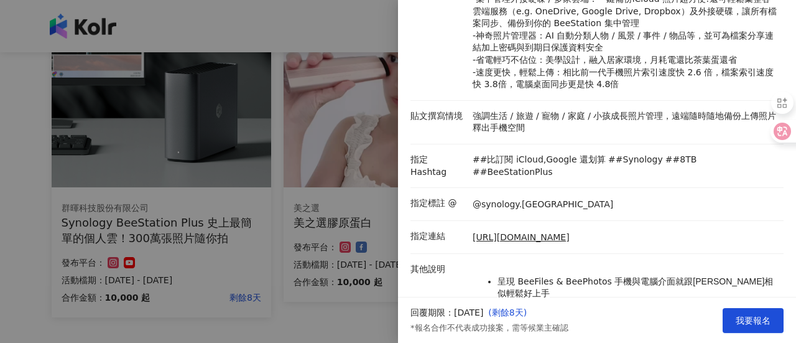
scroll to position [257, 0]
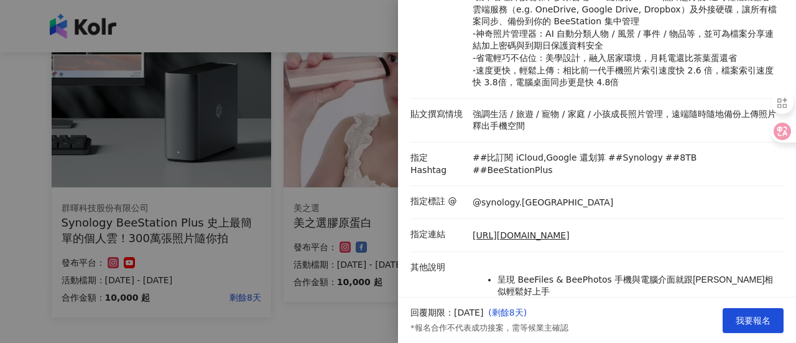
click at [307, 231] on div at bounding box center [398, 171] width 796 height 343
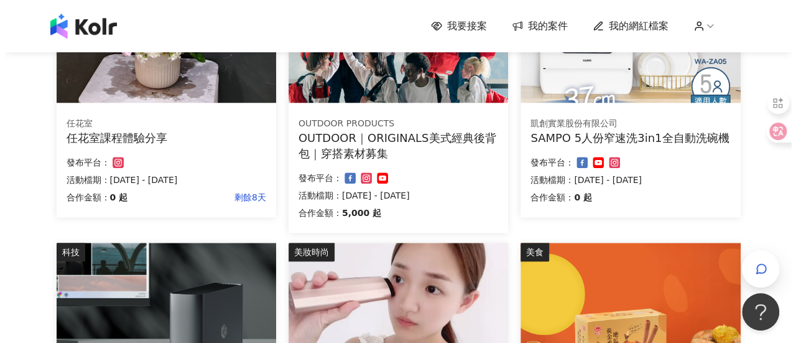
scroll to position [424, 0]
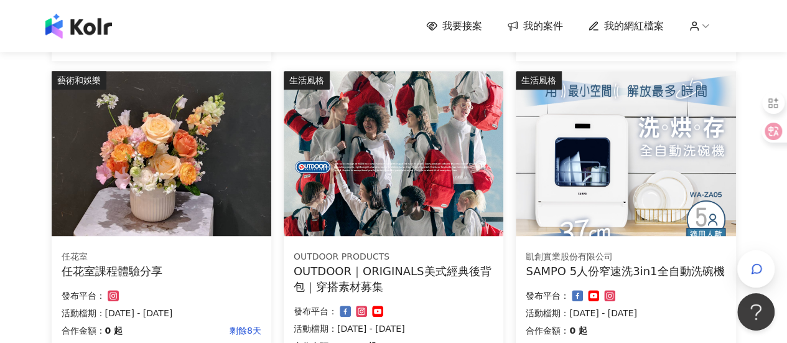
click at [123, 206] on img at bounding box center [162, 153] width 220 height 165
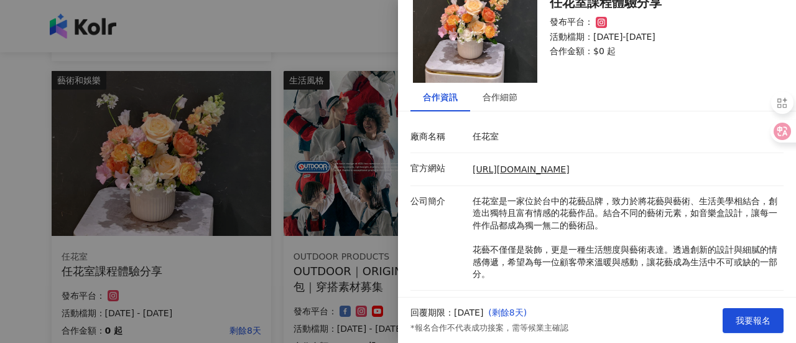
scroll to position [49, 0]
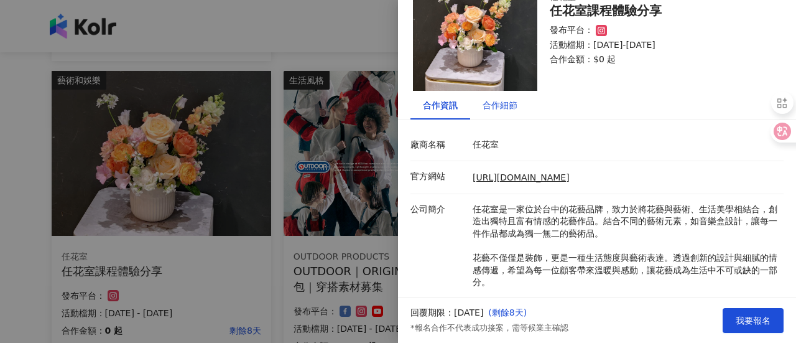
click at [494, 100] on div "合作細節" at bounding box center [500, 105] width 35 height 14
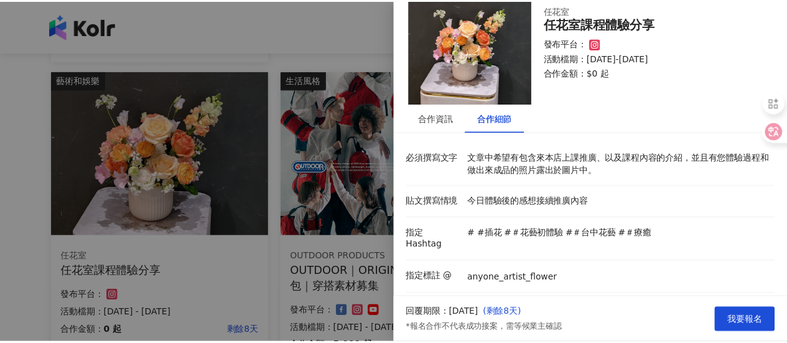
scroll to position [0, 0]
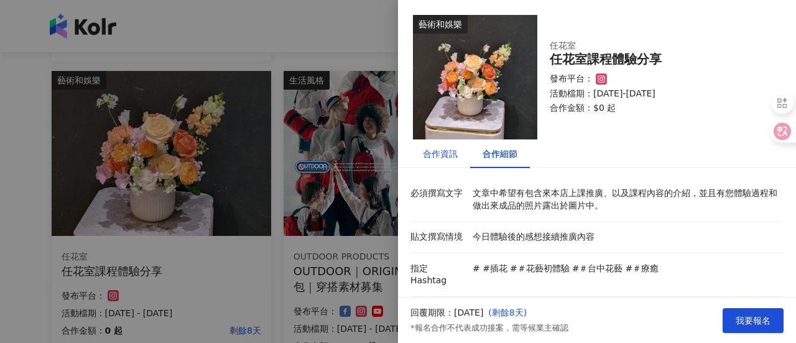
click at [452, 157] on div "合作資訊" at bounding box center [440, 154] width 35 height 14
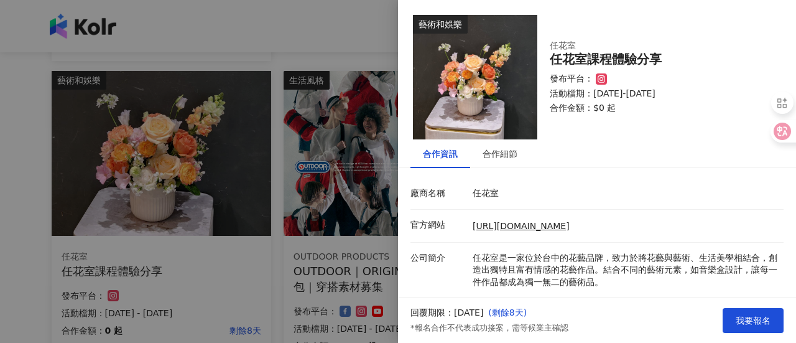
click at [316, 91] on div at bounding box center [398, 171] width 796 height 343
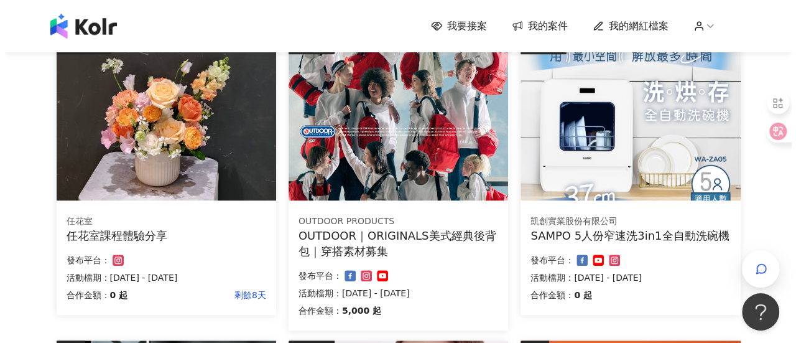
scroll to position [460, 0]
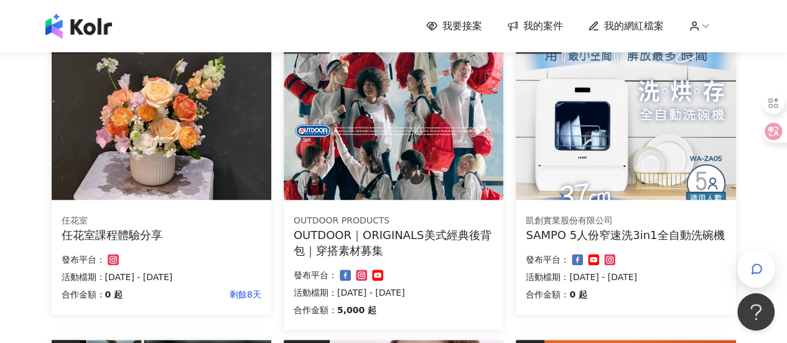
click at [316, 91] on img at bounding box center [394, 117] width 220 height 165
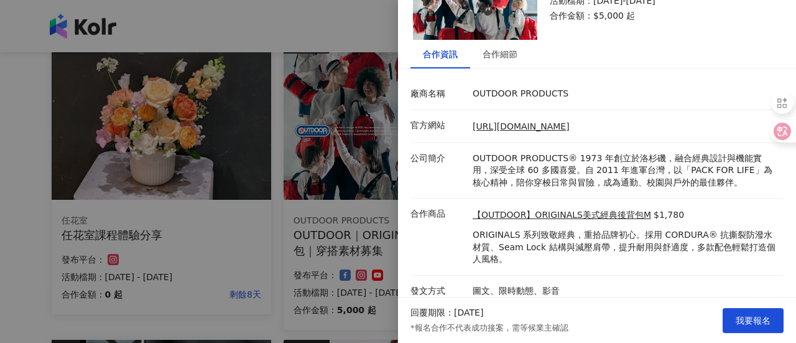
scroll to position [107, 0]
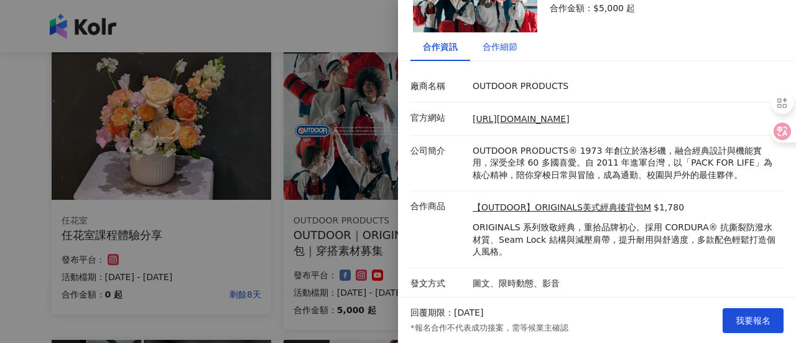
click at [495, 49] on div "合作細節" at bounding box center [500, 47] width 35 height 14
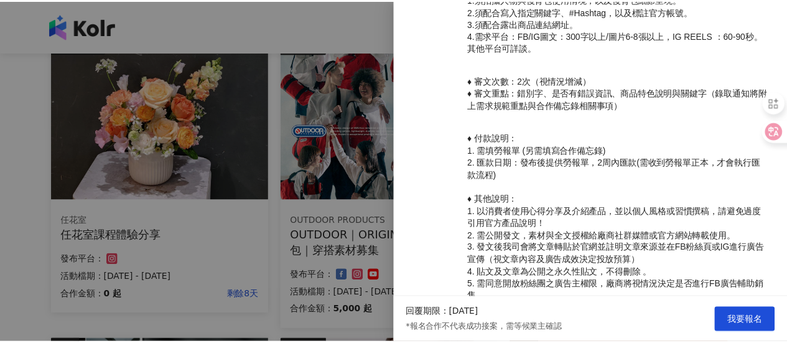
scroll to position [581, 0]
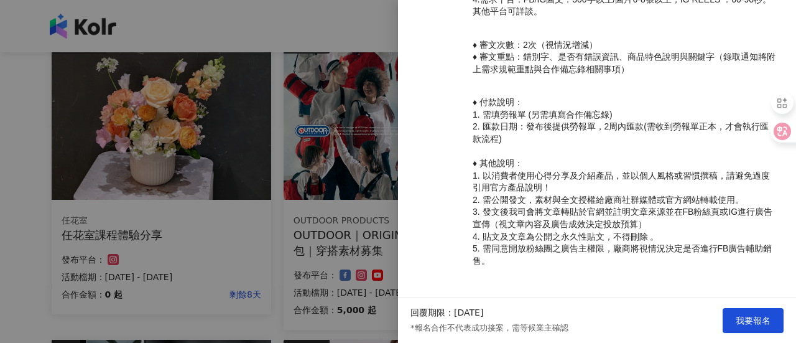
click at [328, 193] on div at bounding box center [398, 171] width 796 height 343
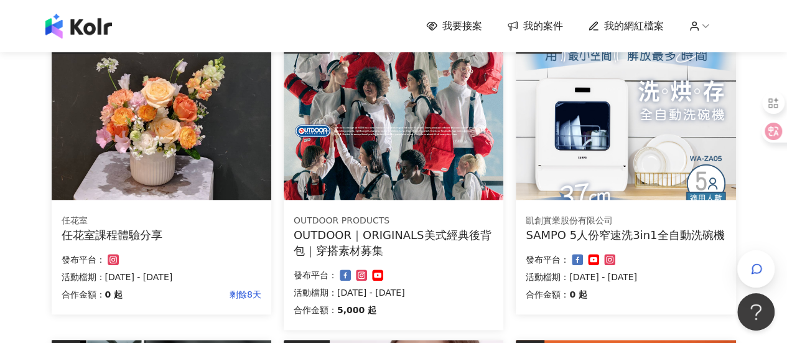
click at [377, 177] on img at bounding box center [394, 117] width 220 height 165
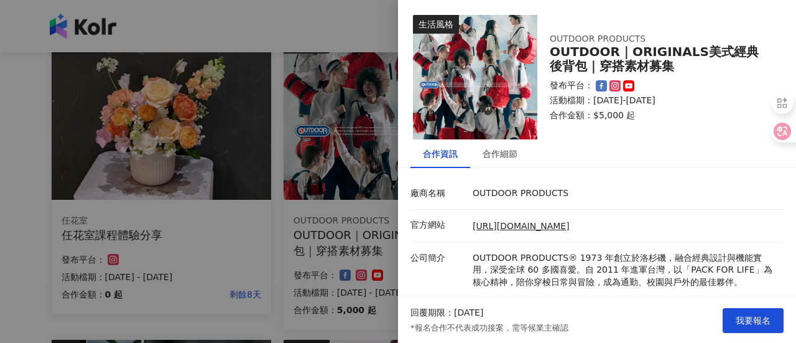
click at [377, 177] on div at bounding box center [398, 171] width 796 height 343
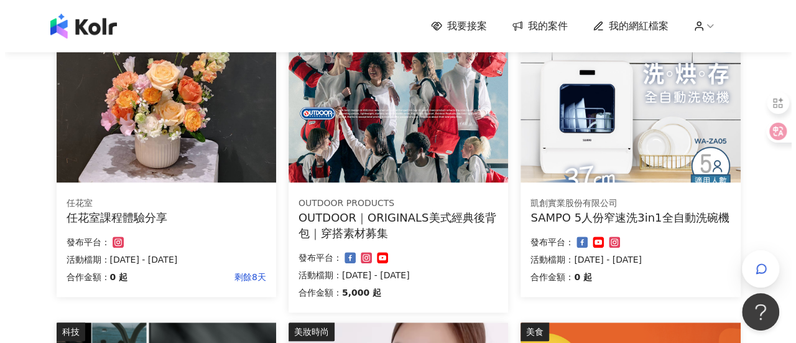
scroll to position [548, 0]
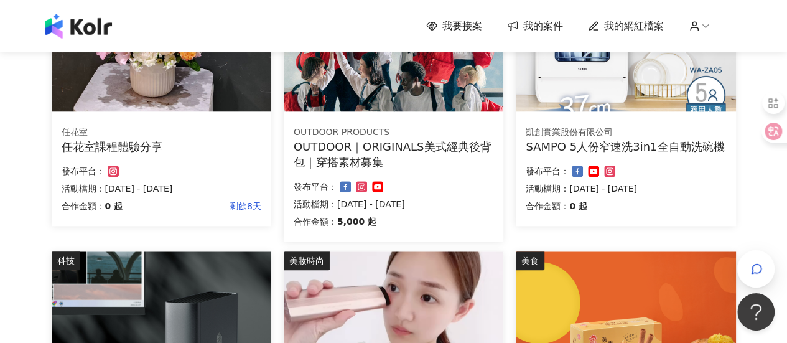
click at [662, 152] on div "SAMPO 5人份窄速洗3in1全自動洗碗機" at bounding box center [626, 147] width 200 height 16
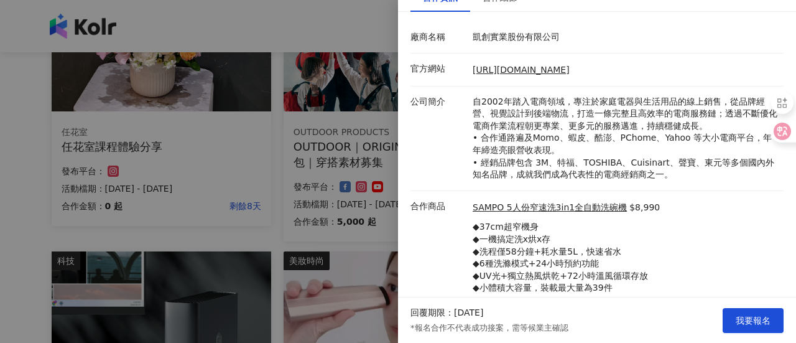
scroll to position [192, 0]
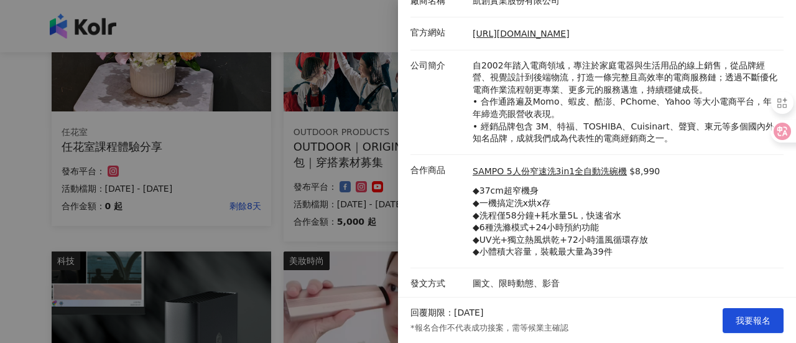
click at [245, 136] on div at bounding box center [398, 171] width 796 height 343
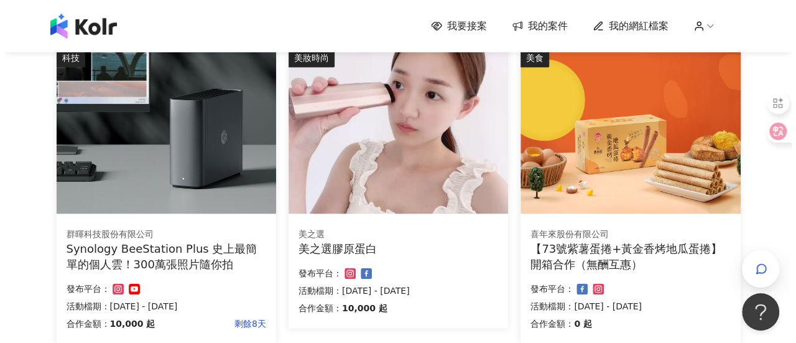
scroll to position [753, 0]
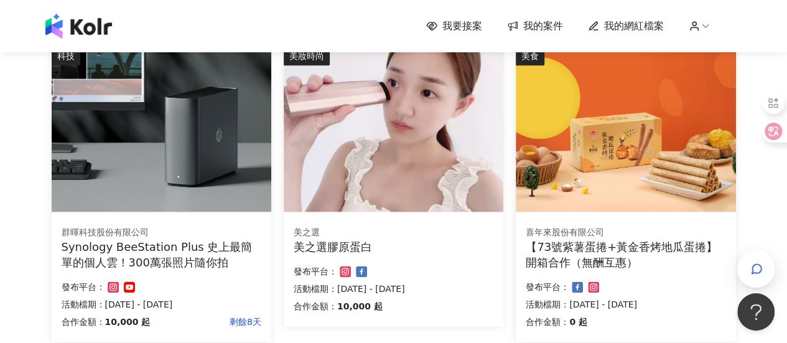
click at [375, 177] on img at bounding box center [394, 129] width 220 height 165
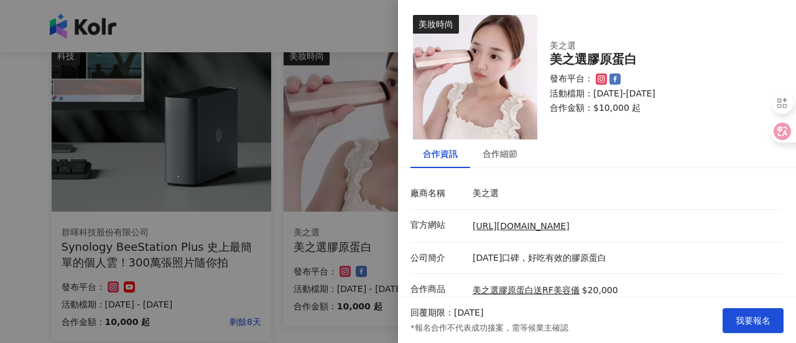
scroll to position [58, 0]
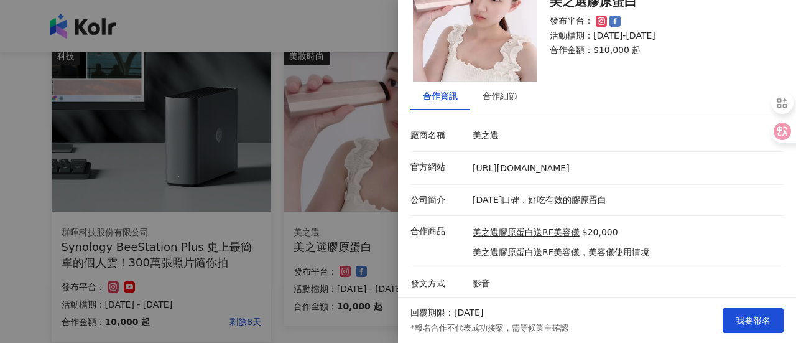
click at [322, 161] on div at bounding box center [398, 171] width 796 height 343
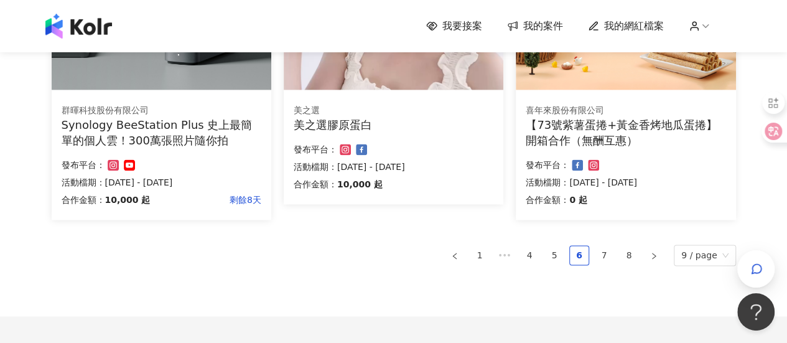
scroll to position [876, 0]
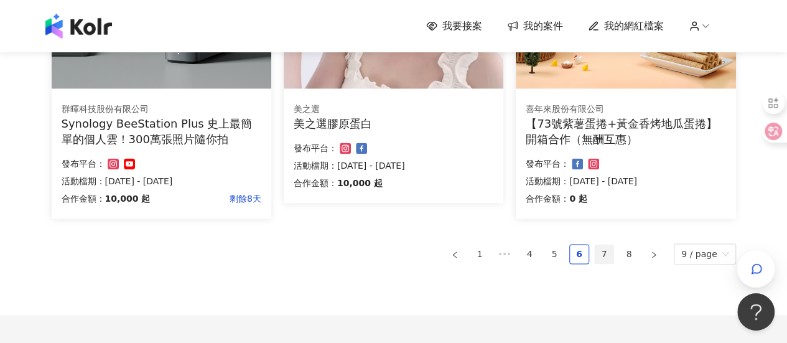
click at [613, 253] on link "7" at bounding box center [604, 253] width 19 height 19
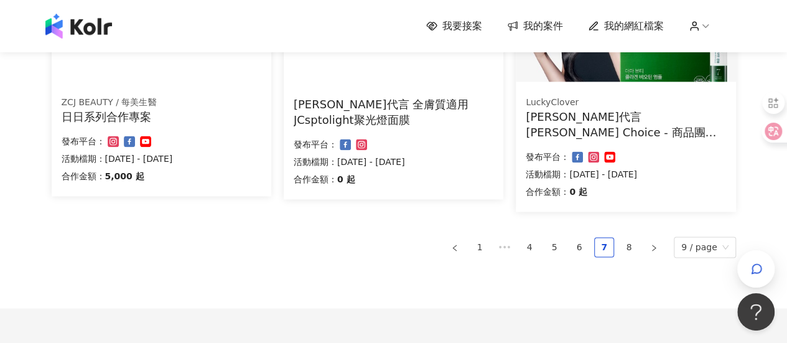
scroll to position [908, 0]
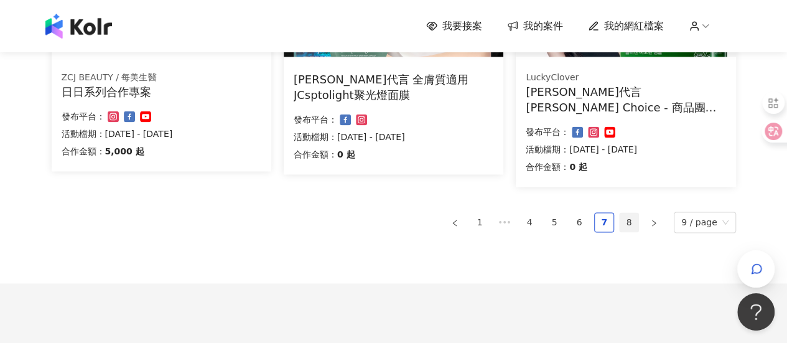
click at [636, 228] on link "8" at bounding box center [629, 222] width 19 height 19
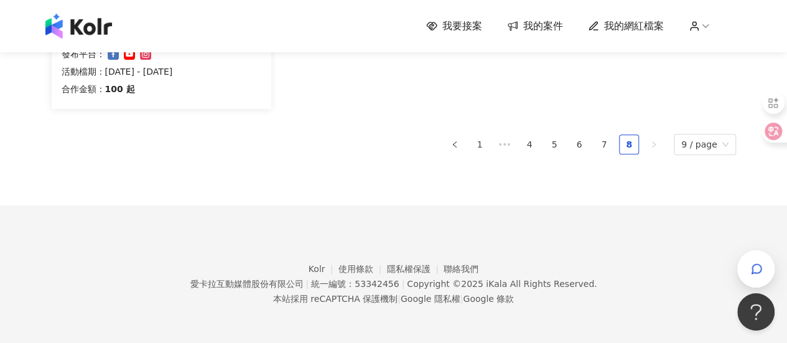
scroll to position [62, 0]
